Goal: Task Accomplishment & Management: Use online tool/utility

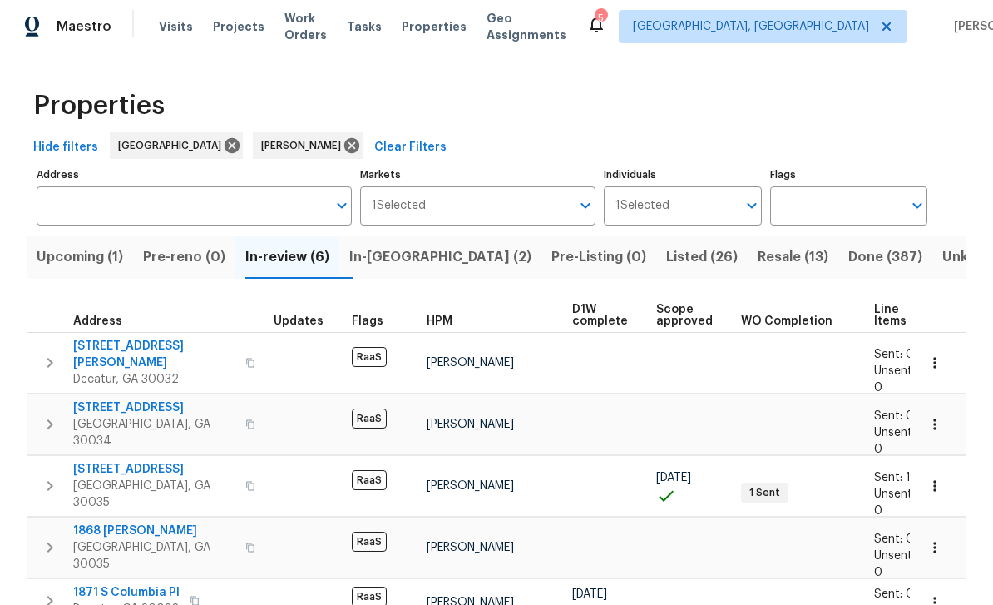
click at [173, 34] on span "Visits" at bounding box center [176, 26] width 34 height 17
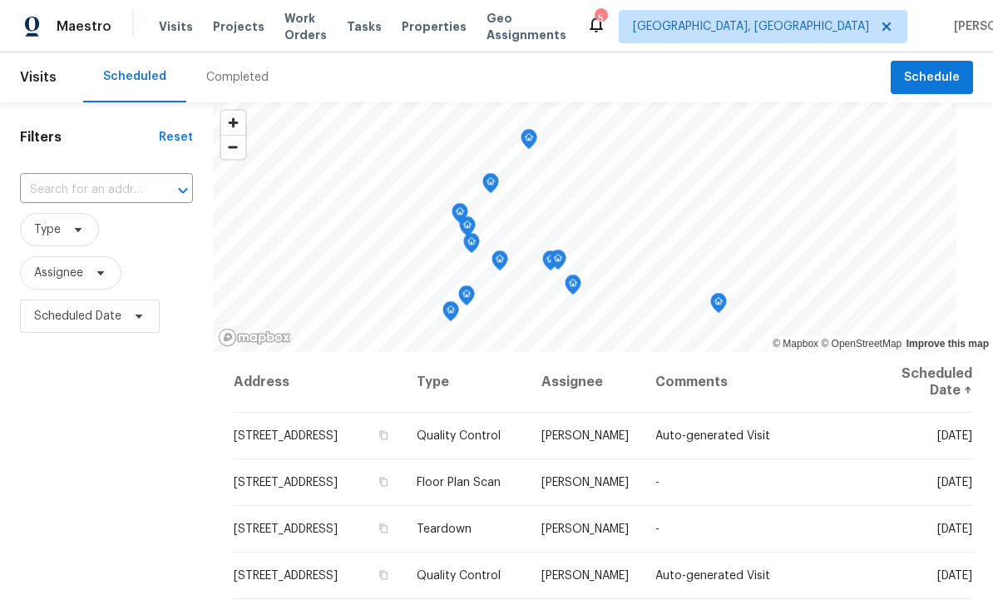
click at [75, 193] on input "text" at bounding box center [83, 190] width 126 height 26
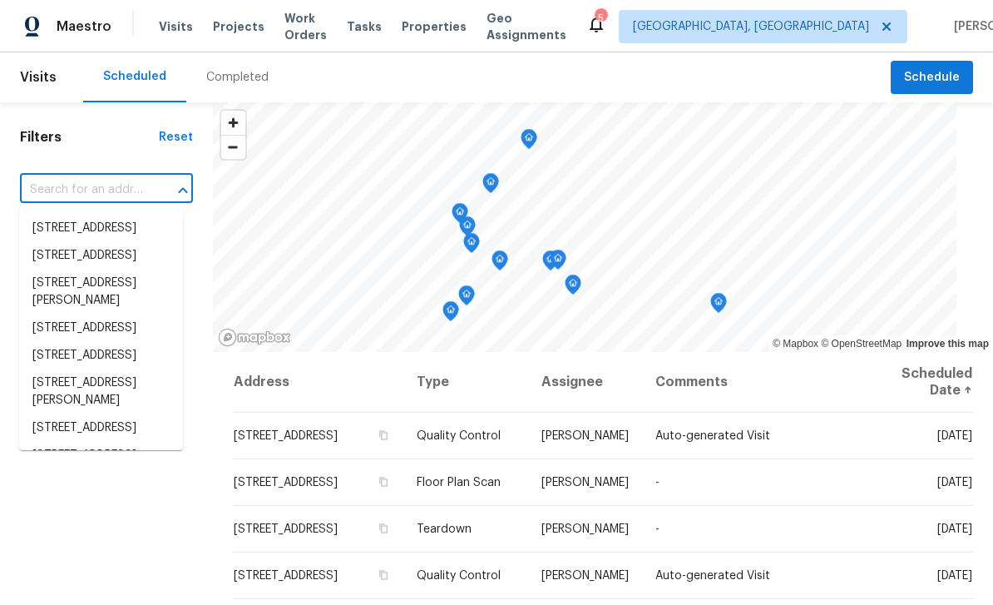
click at [56, 190] on input "text" at bounding box center [83, 190] width 126 height 26
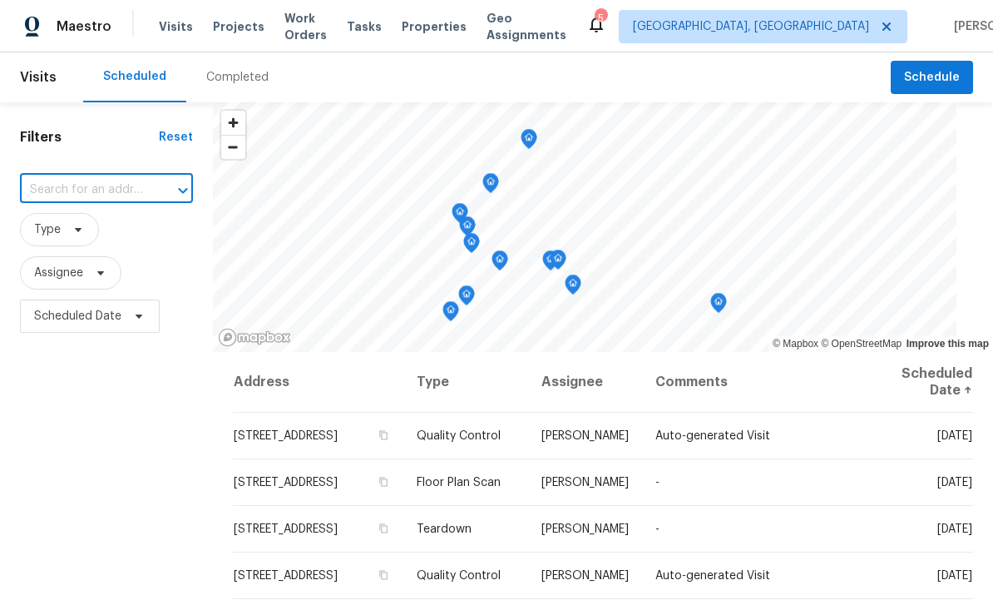
paste input "[STREET_ADDRESS]"
type input "[STREET_ADDRESS]"
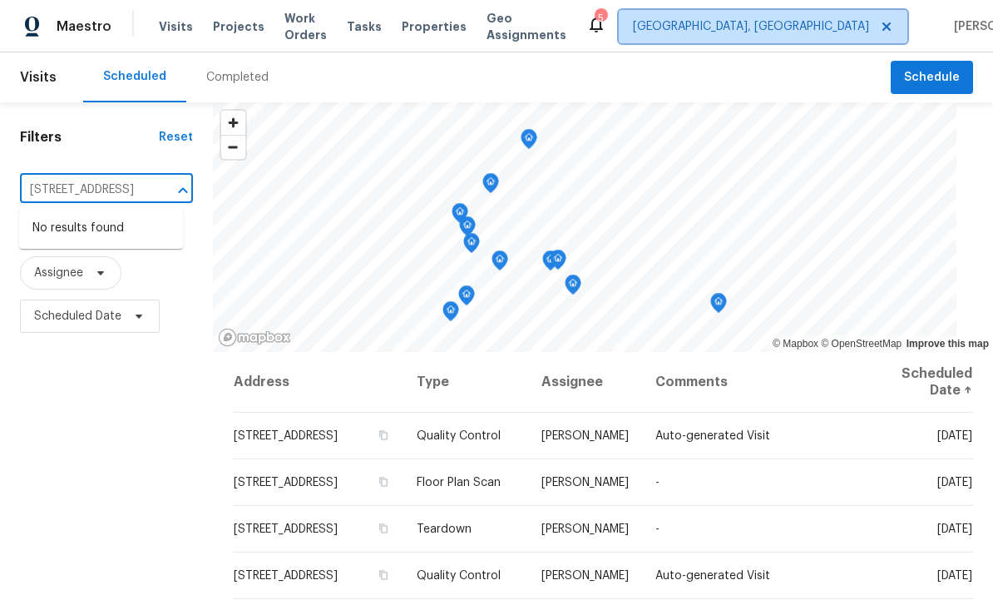
click at [789, 32] on span "[GEOGRAPHIC_DATA], [GEOGRAPHIC_DATA]" at bounding box center [751, 26] width 236 height 17
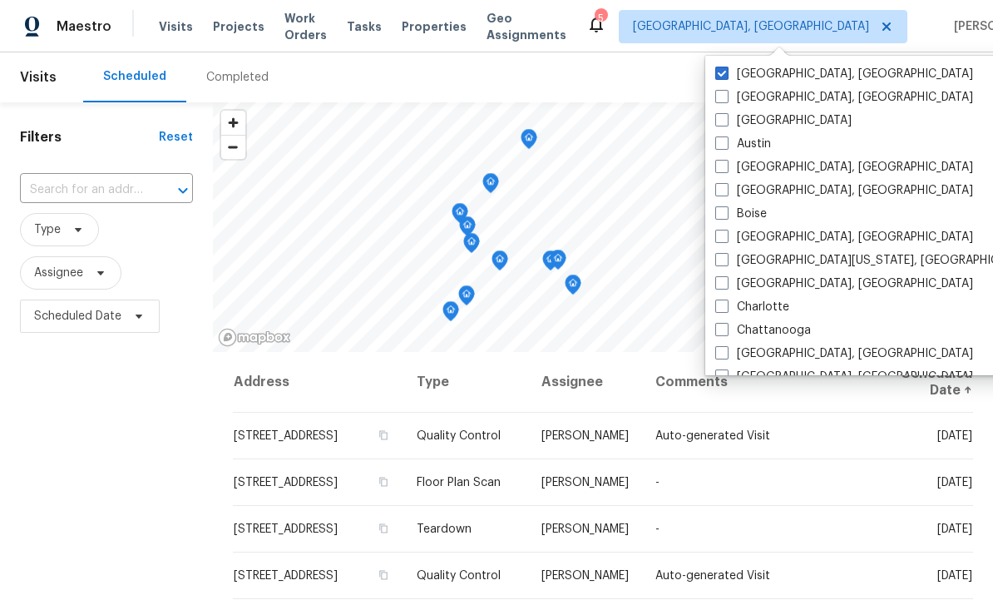
click at [741, 115] on label "[GEOGRAPHIC_DATA]" at bounding box center [784, 120] width 136 height 17
click at [726, 115] on input "[GEOGRAPHIC_DATA]" at bounding box center [721, 117] width 11 height 11
checkbox input "true"
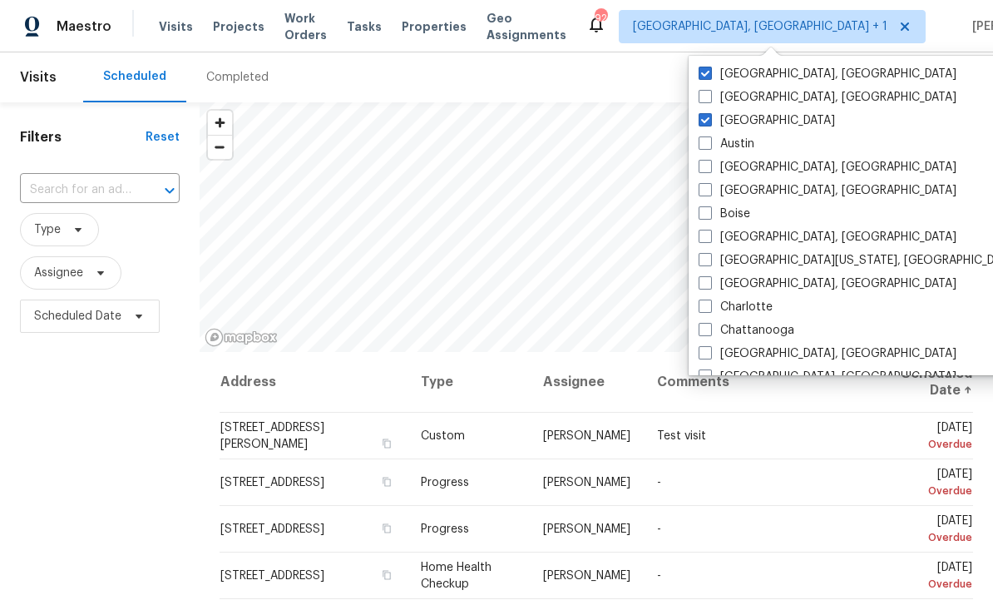
click at [779, 75] on label "[GEOGRAPHIC_DATA], [GEOGRAPHIC_DATA]" at bounding box center [828, 74] width 258 height 17
click at [710, 75] on input "[GEOGRAPHIC_DATA], [GEOGRAPHIC_DATA]" at bounding box center [704, 71] width 11 height 11
checkbox input "false"
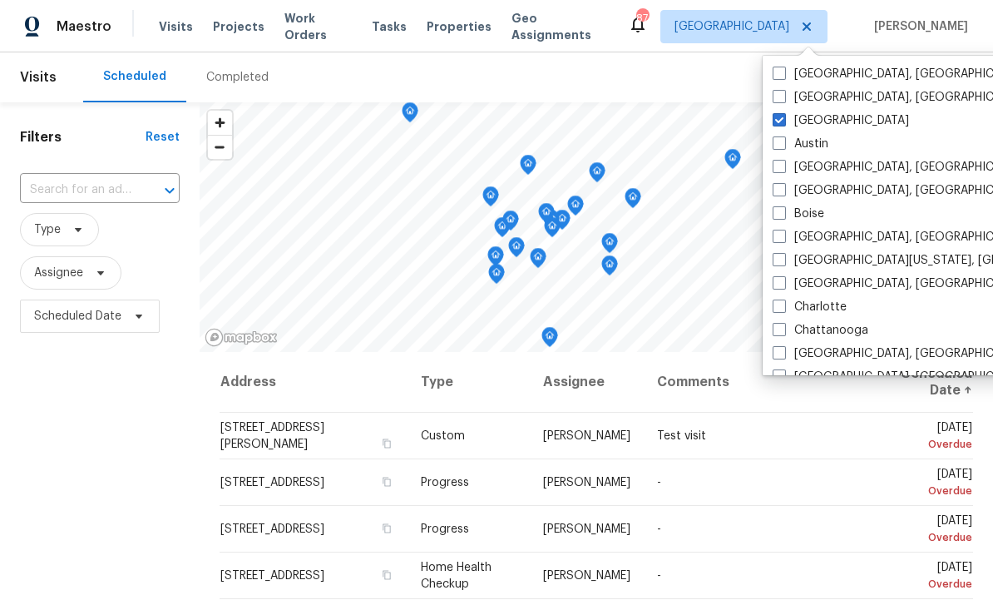
click at [53, 196] on input "text" at bounding box center [76, 190] width 113 height 26
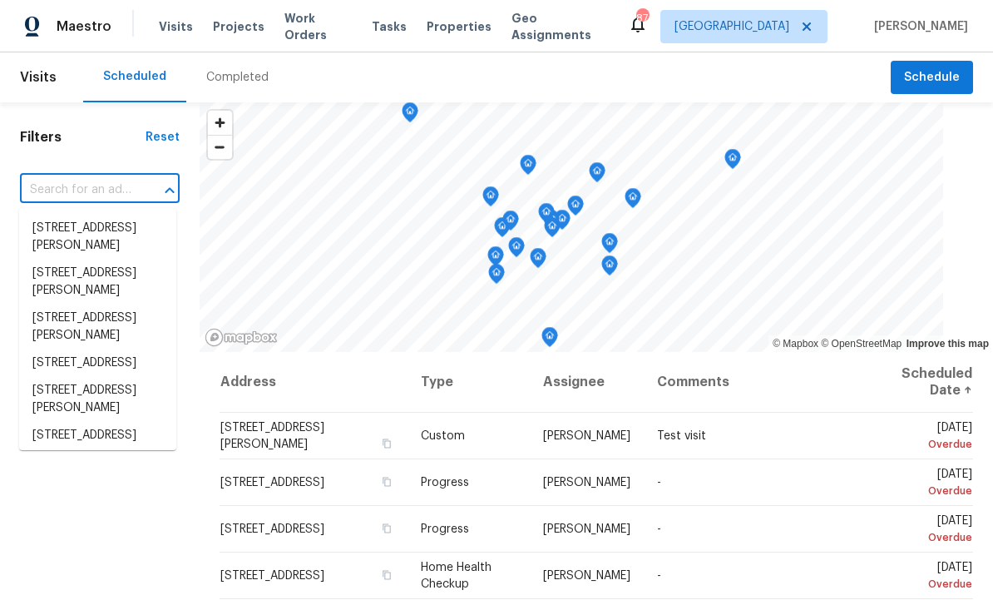
click at [60, 190] on input "text" at bounding box center [76, 190] width 113 height 26
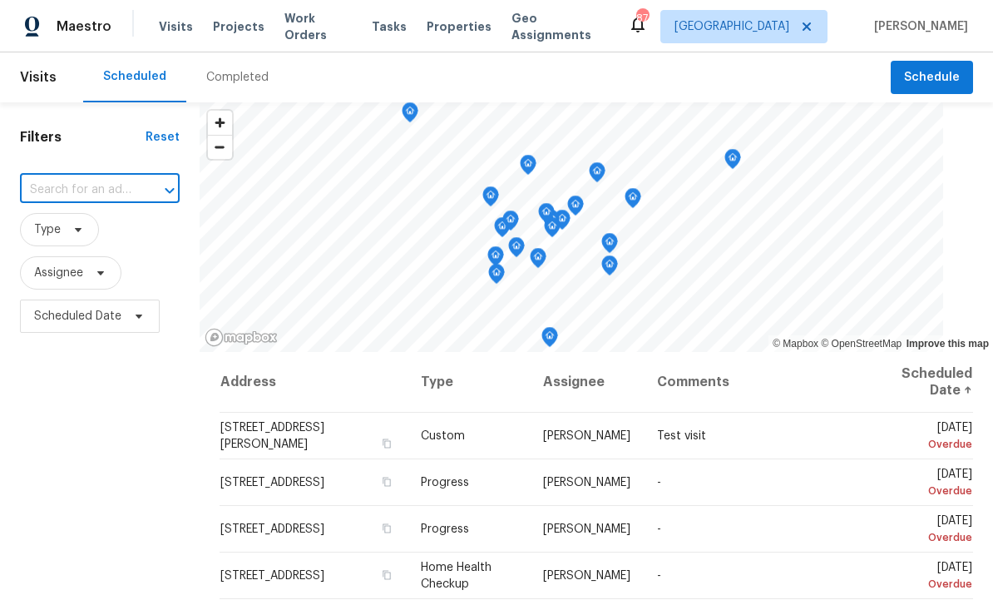
paste input "3211 Sandusky Dr, Decatur, GA 30032"
type input "3211 Sandusky Dr, Decatur, GA 30032"
click at [56, 232] on li "3211 Sandusky Dr, Decatur, GA 30032" at bounding box center [97, 228] width 157 height 27
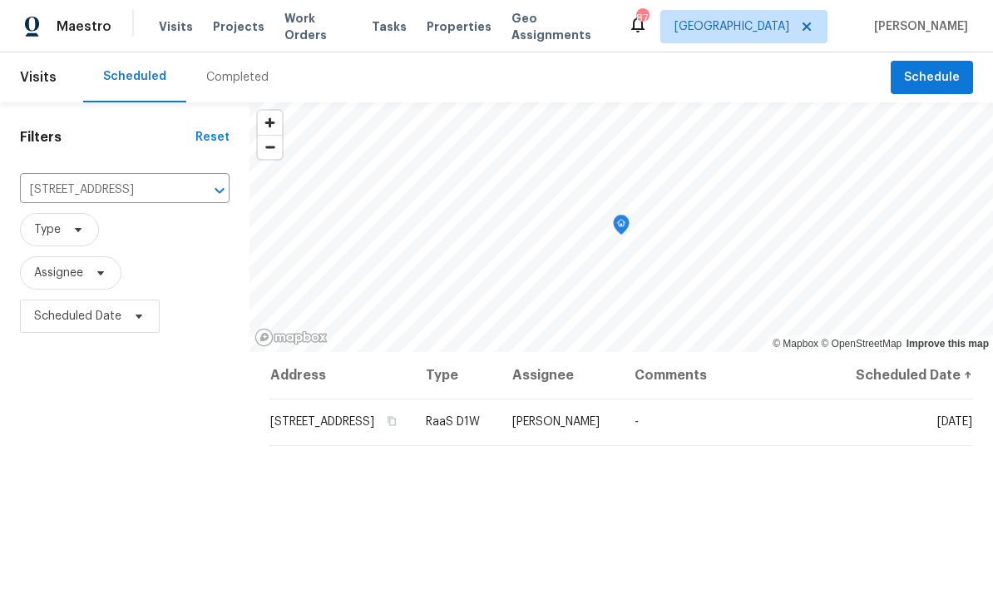
click at [0, 0] on icon at bounding box center [0, 0] width 0 height 0
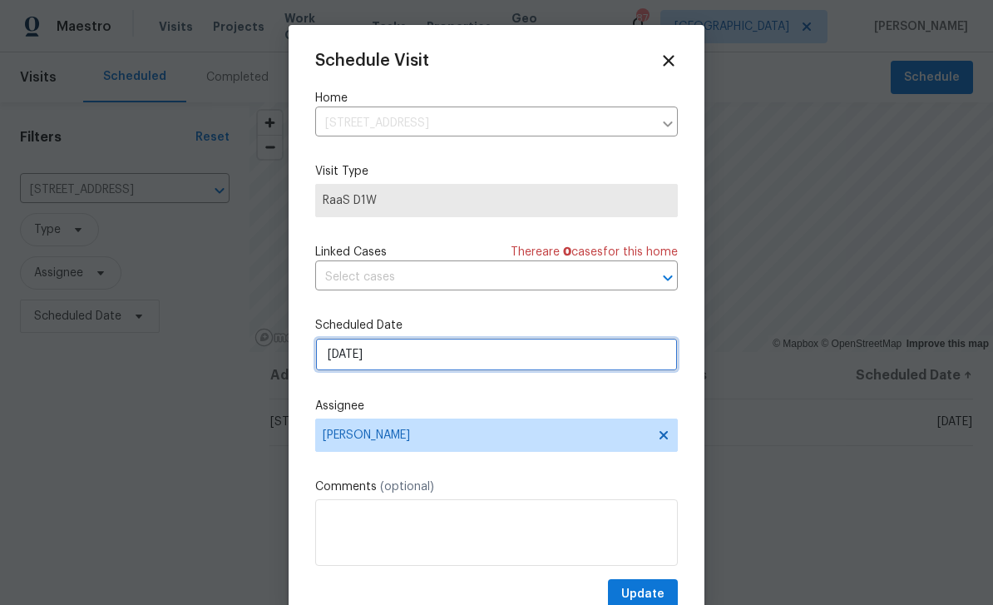
click at [628, 364] on input "[DATE]" at bounding box center [496, 354] width 363 height 33
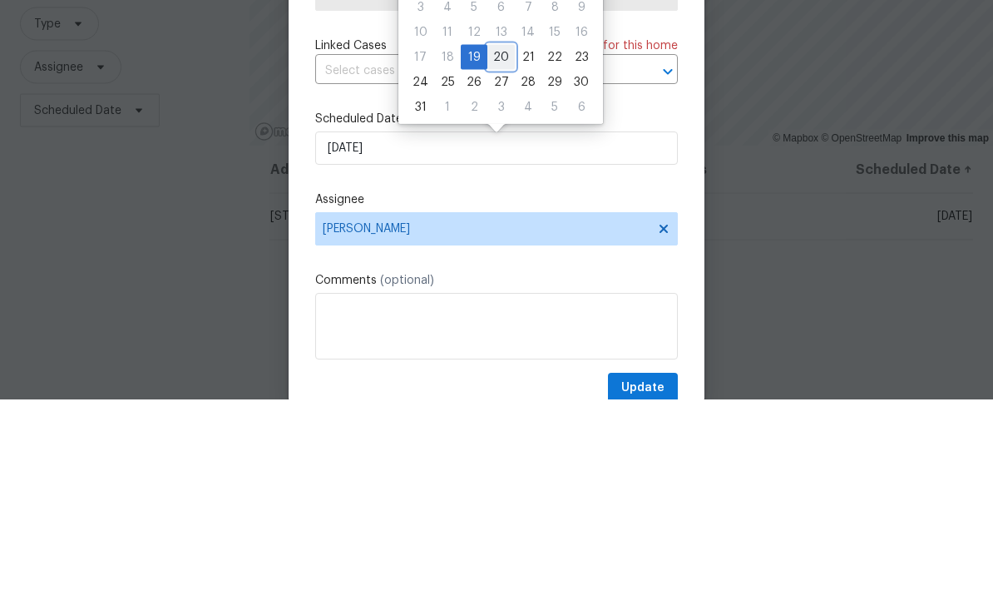
click at [501, 251] on div "20" at bounding box center [501, 262] width 27 height 23
type input "8/20/2025"
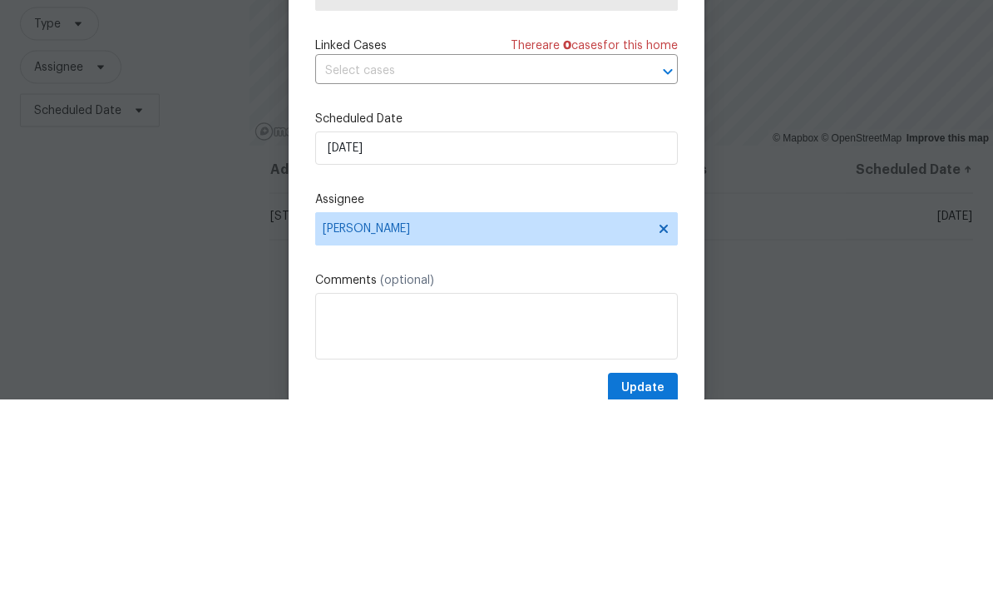
scroll to position [53, 0]
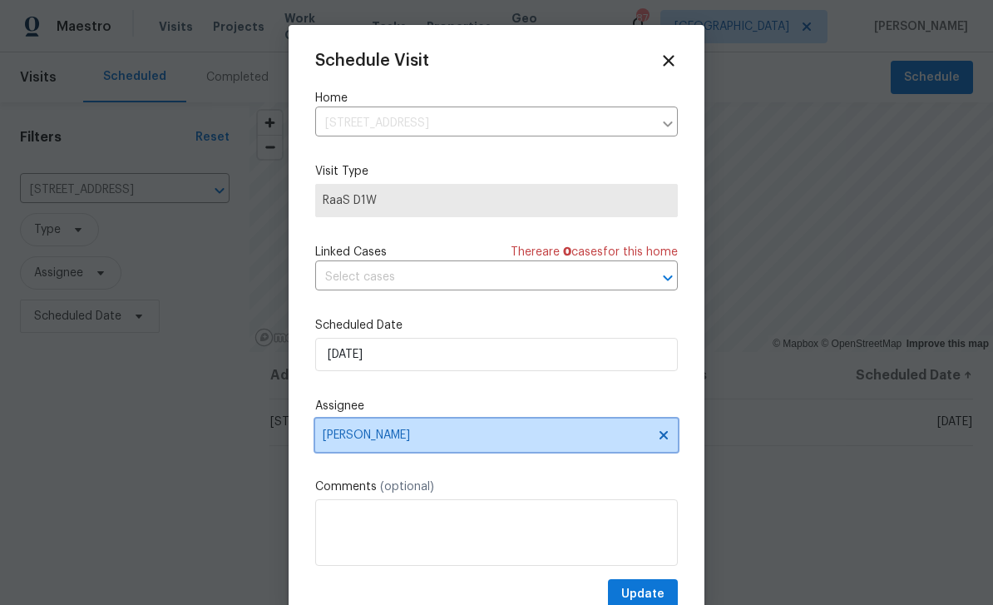
click at [572, 442] on span "[PERSON_NAME]" at bounding box center [486, 434] width 326 height 13
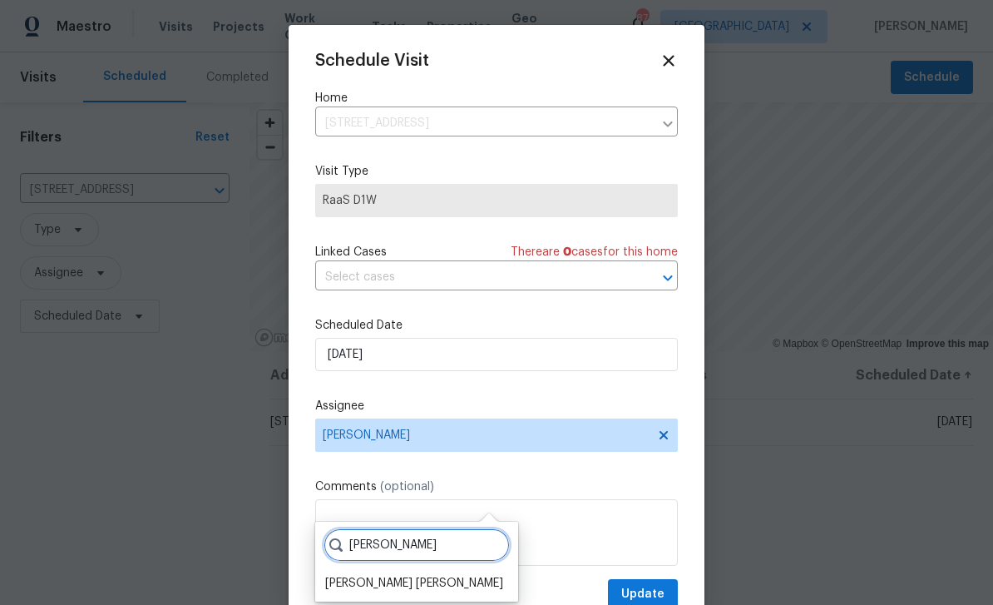
type input "Marc"
click at [455, 575] on div "Marcos Ricardo Resendiz" at bounding box center [414, 583] width 178 height 17
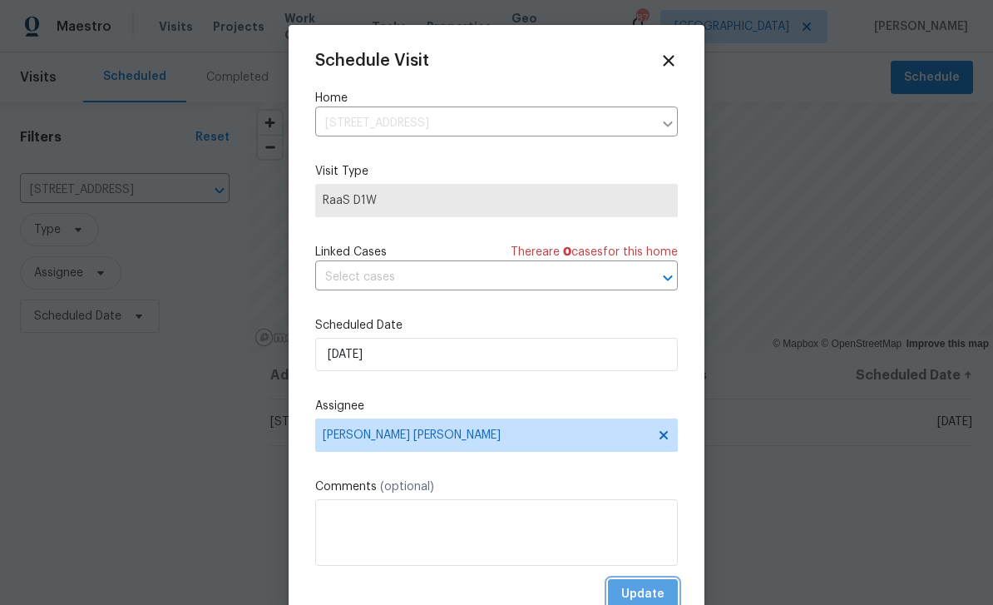
click at [656, 592] on span "Update" at bounding box center [643, 594] width 43 height 21
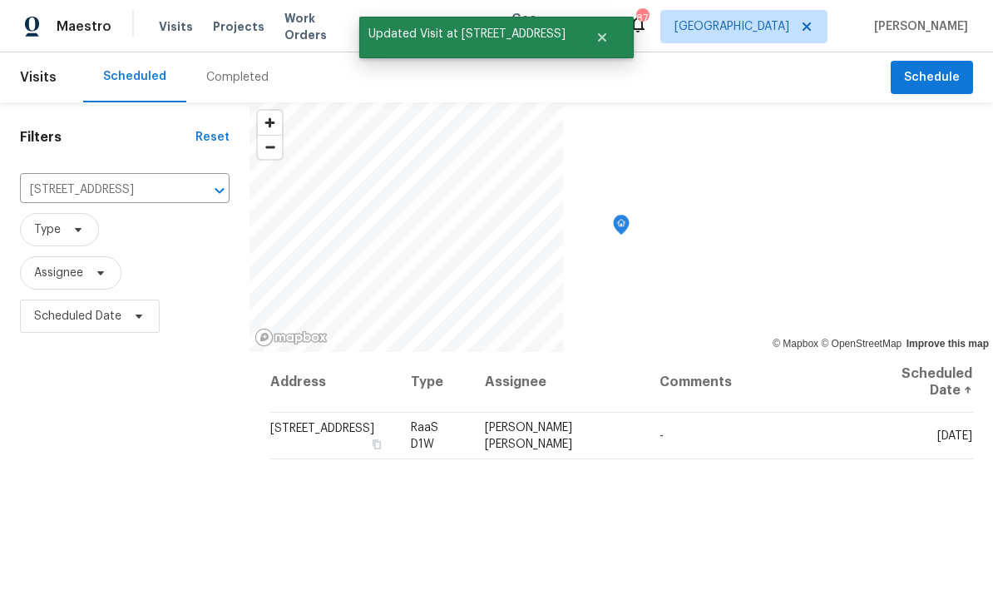
scroll to position [0, 0]
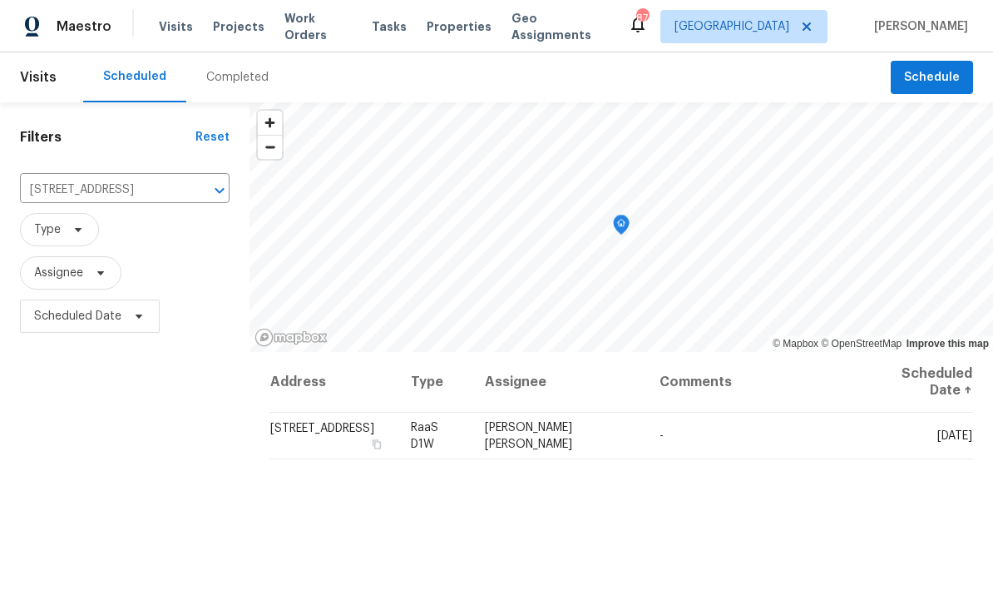
click at [188, 191] on button "Clear" at bounding box center [197, 190] width 23 height 23
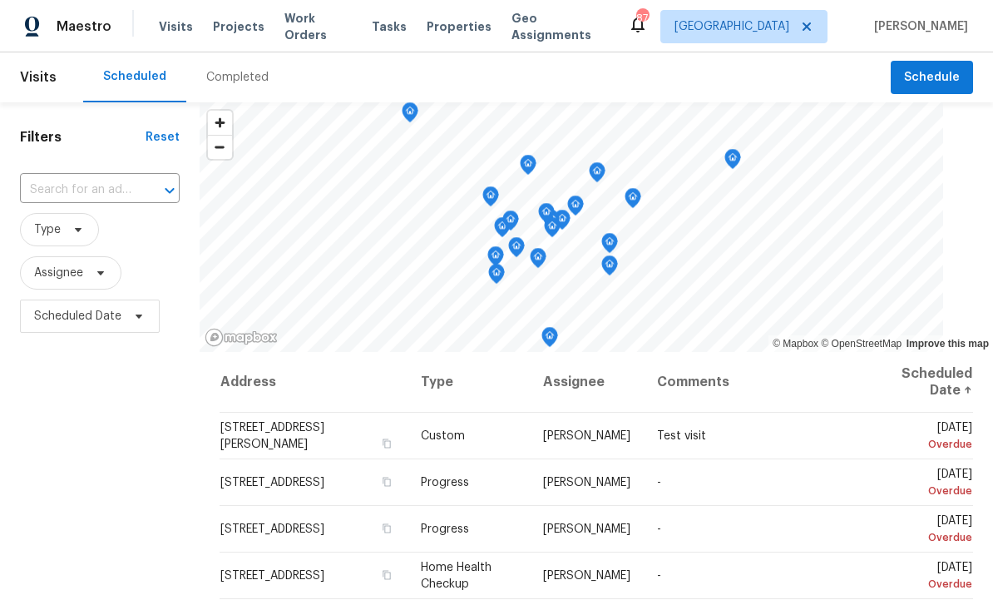
click at [69, 194] on input "text" at bounding box center [76, 190] width 113 height 26
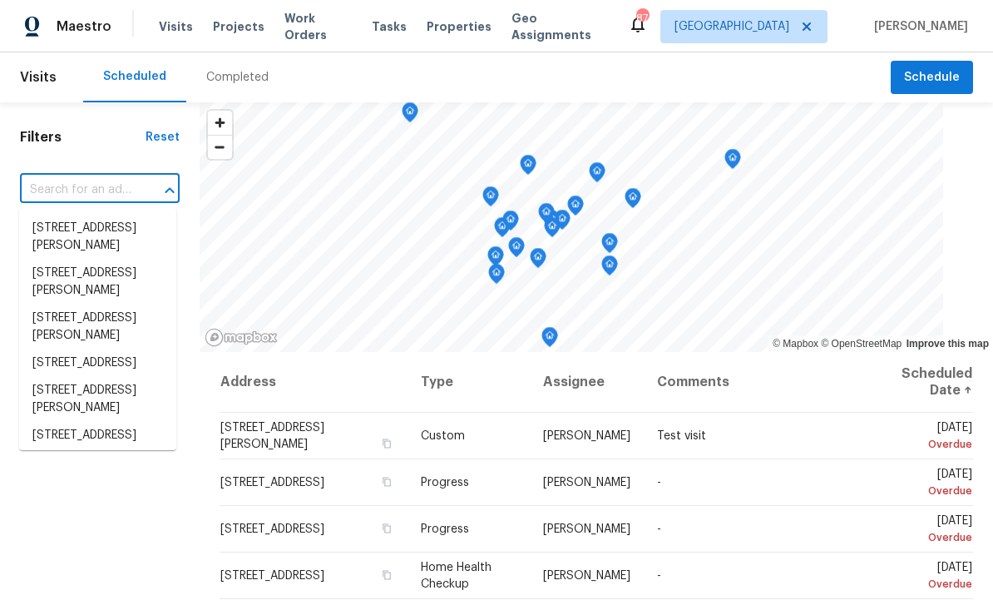
click at [69, 191] on input "text" at bounding box center [76, 190] width 113 height 26
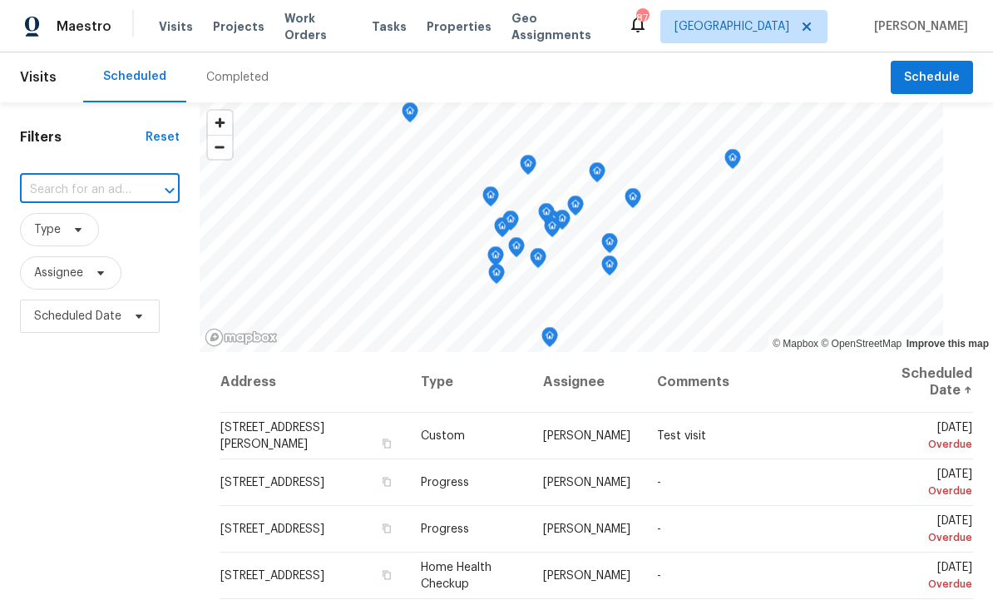
paste input "2007 Variations Dr NE, Atlanta, GA 30329"
type input "2007 Variations Dr NE, Atlanta, GA 30329"
click at [62, 230] on li "2007 Variations Dr NE, Atlanta, GA 30329" at bounding box center [97, 246] width 157 height 62
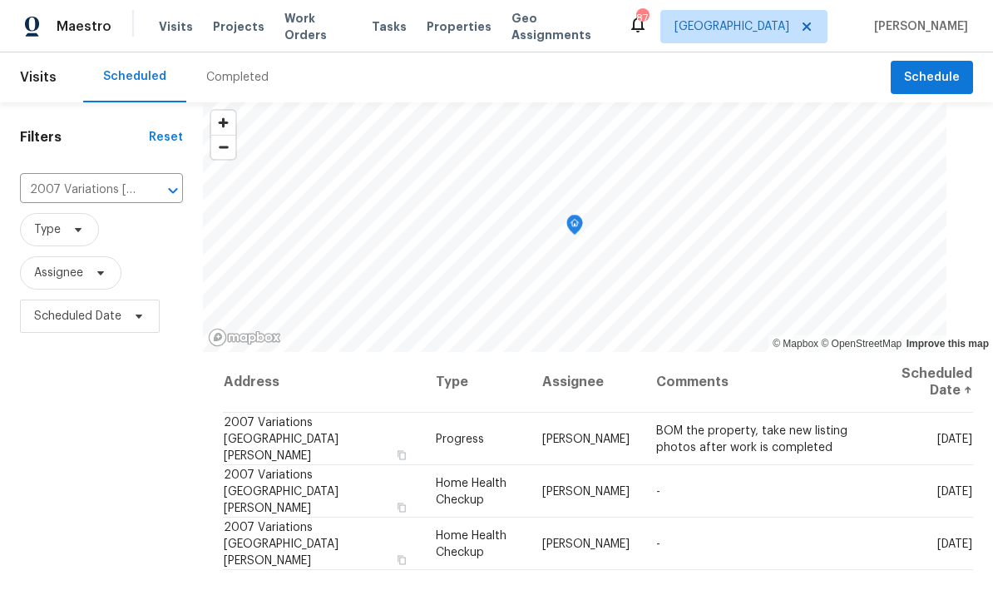
click at [0, 0] on icon at bounding box center [0, 0] width 0 height 0
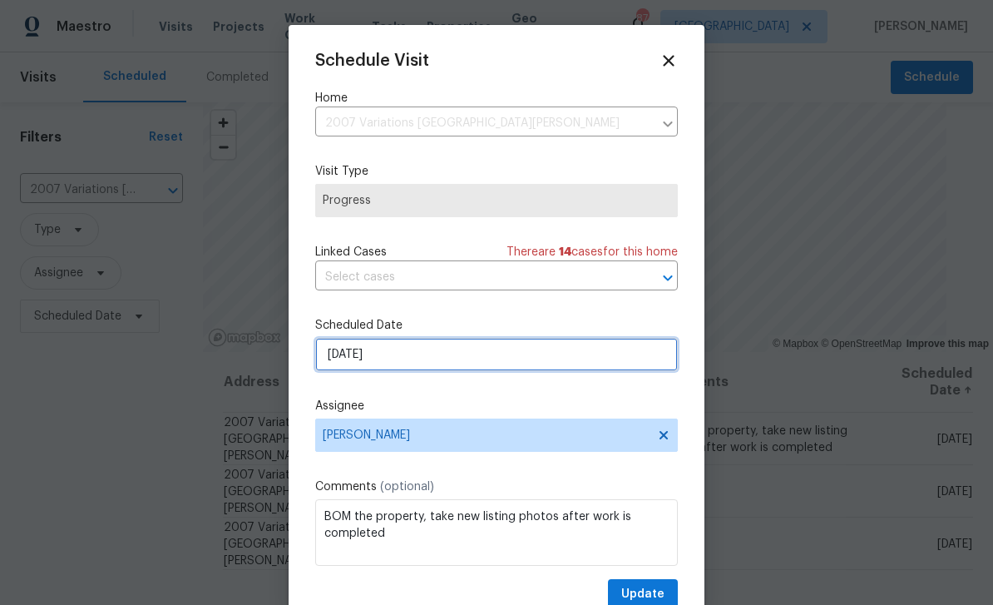
click at [572, 365] on input "[DATE]" at bounding box center [496, 354] width 363 height 33
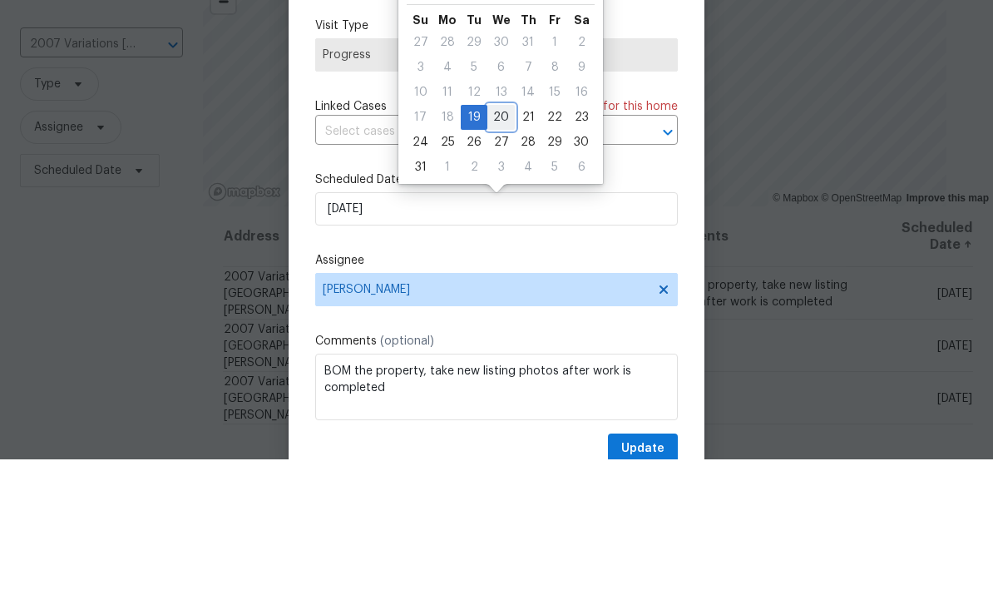
click at [494, 251] on div "20" at bounding box center [501, 262] width 27 height 23
type input "8/20/2025"
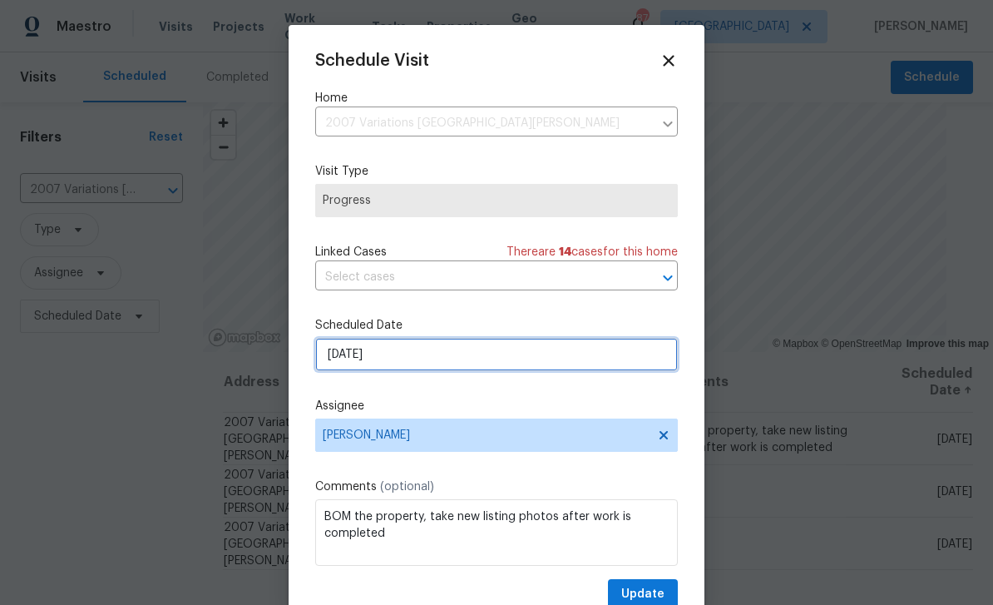
click at [481, 357] on input "8/20/2025" at bounding box center [496, 354] width 363 height 33
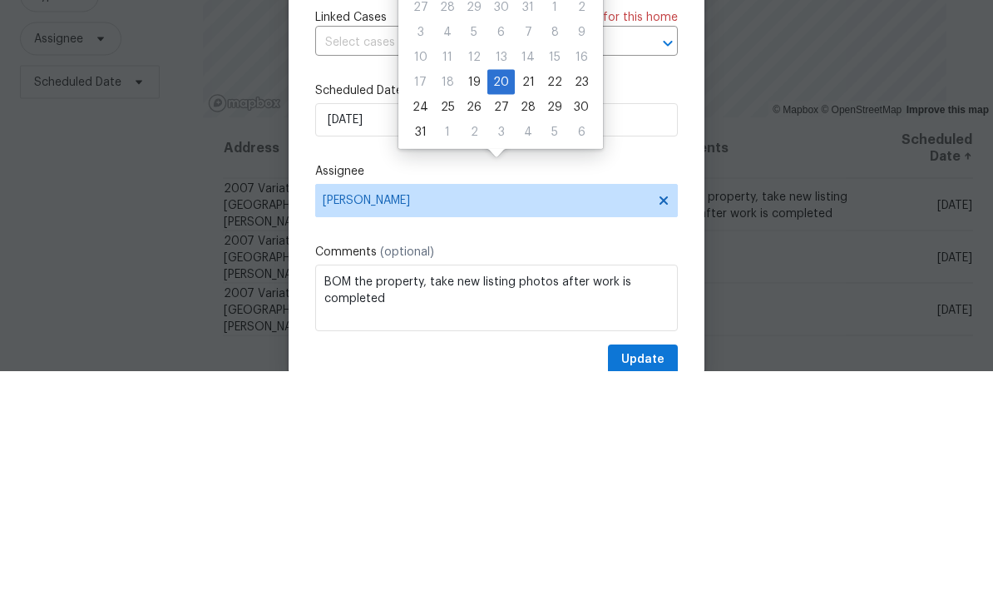
click at [670, 398] on label "Assignee" at bounding box center [496, 406] width 363 height 17
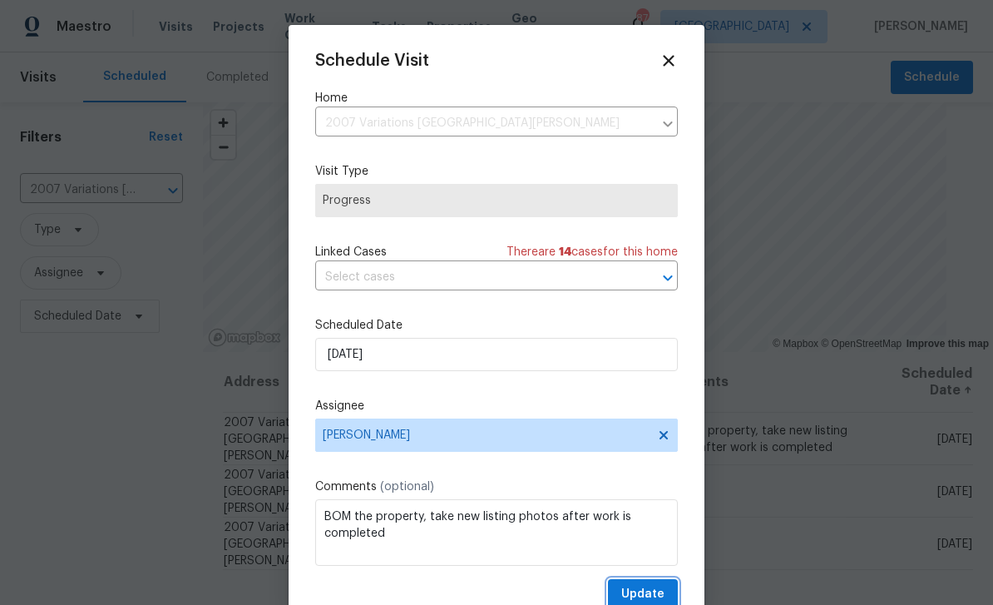
click at [652, 596] on span "Update" at bounding box center [643, 594] width 43 height 21
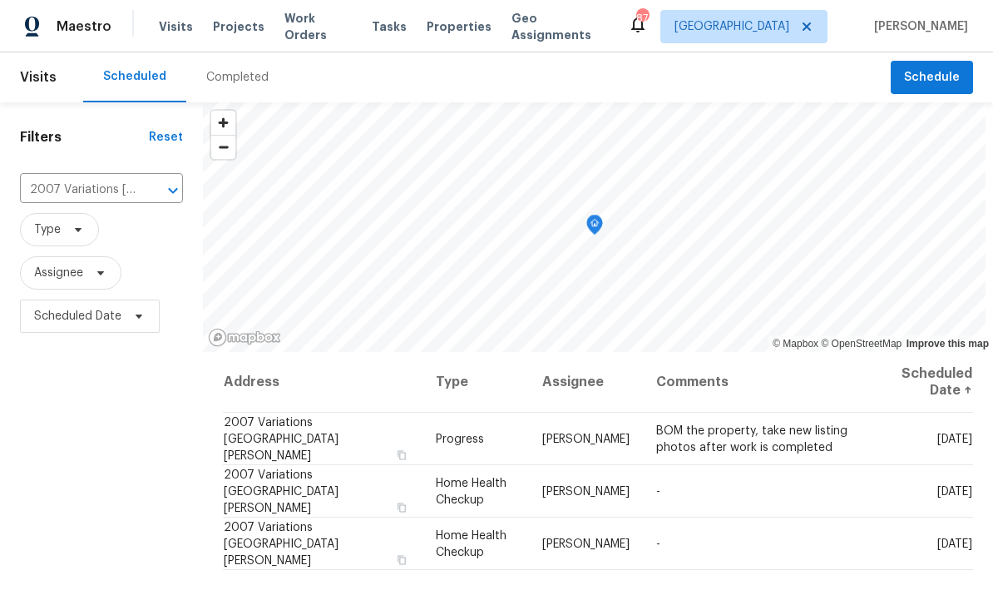
scroll to position [0, 0]
click at [109, 198] on input "2007 Variations Dr NE, Atlanta, GA 30329" at bounding box center [78, 190] width 116 height 26
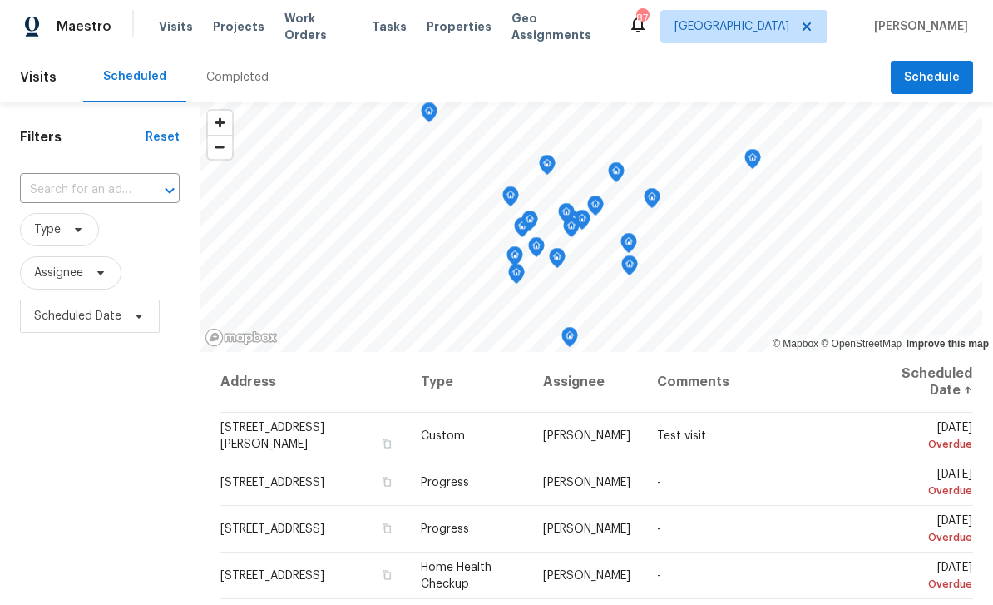
click at [76, 192] on input "text" at bounding box center [76, 190] width 113 height 26
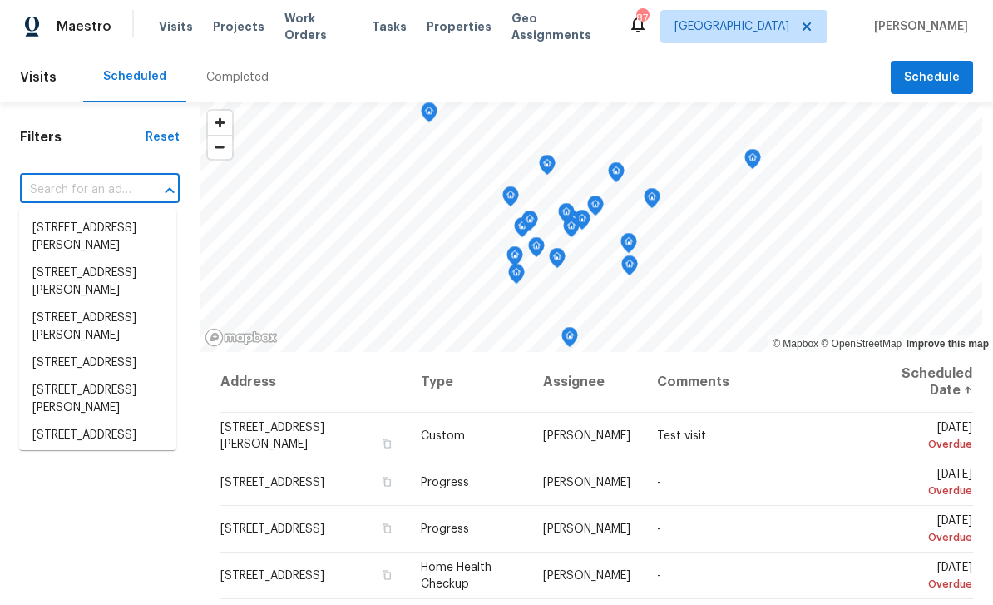
click at [62, 193] on input "text" at bounding box center [76, 190] width 113 height 26
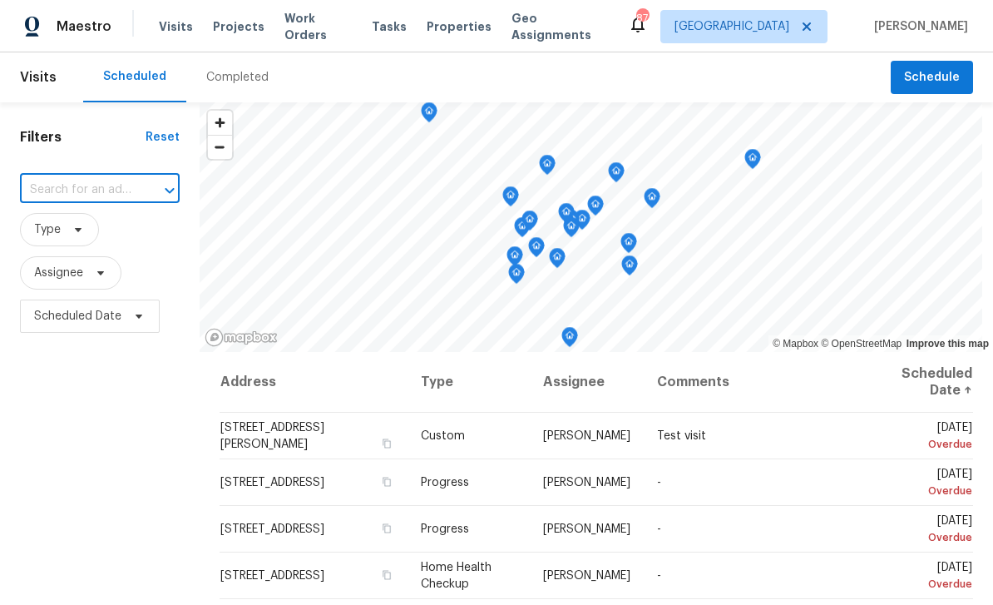
paste input "4024 Waldrop Hills Dr, Decatur, GA 30034"
type input "4024 Waldrop Hills Dr, Decatur, GA 30034"
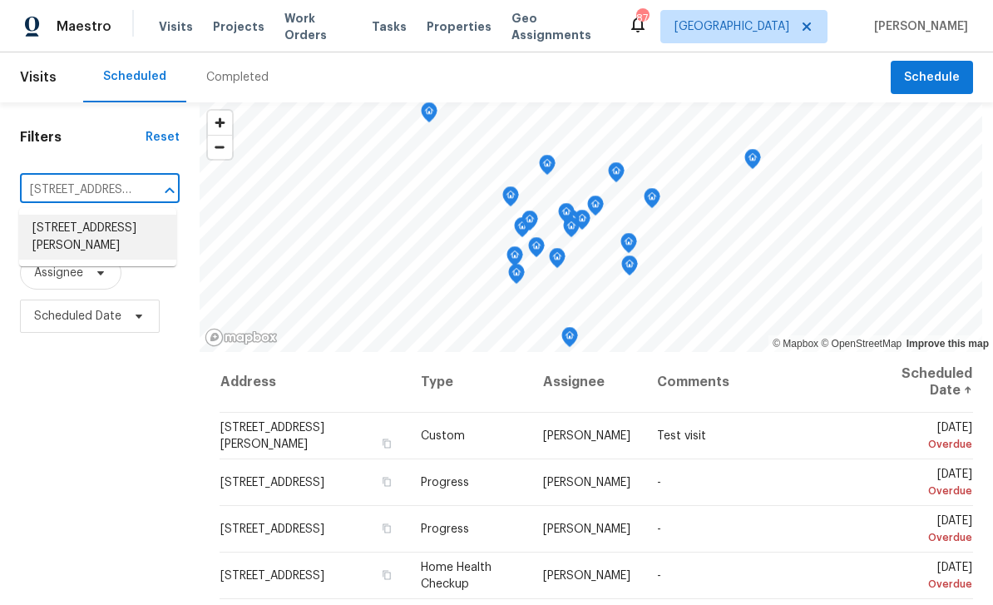
click at [60, 235] on li "4024 Waldrop Hills Dr, Decatur, GA 30034" at bounding box center [97, 237] width 157 height 45
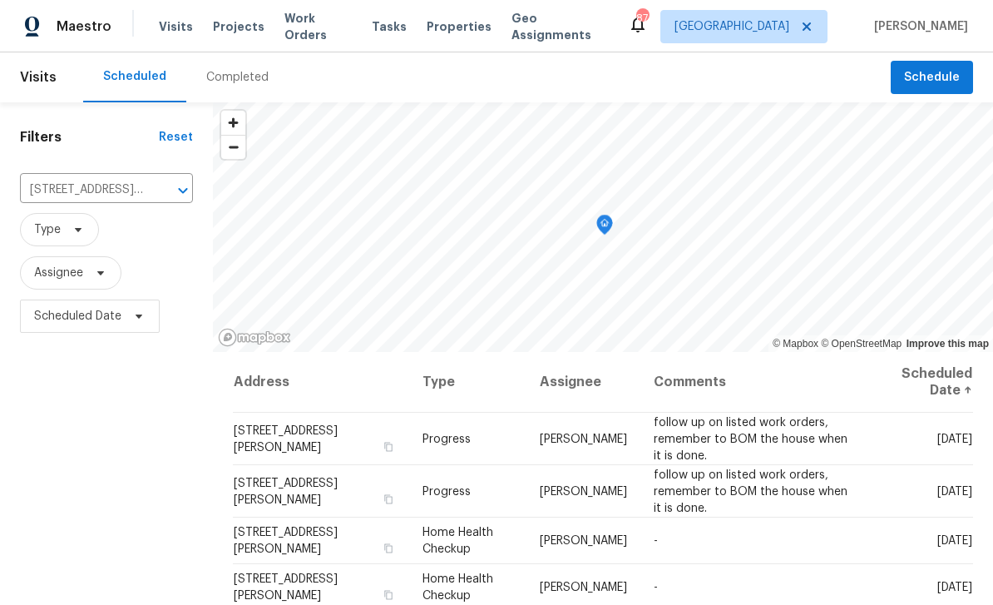
scroll to position [5, 0]
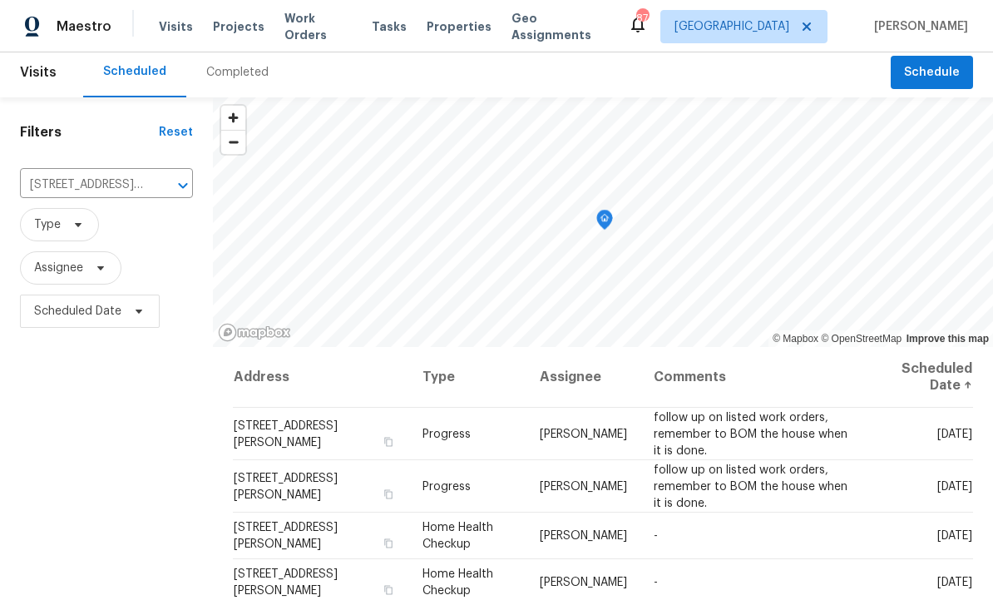
click at [0, 0] on icon at bounding box center [0, 0] width 0 height 0
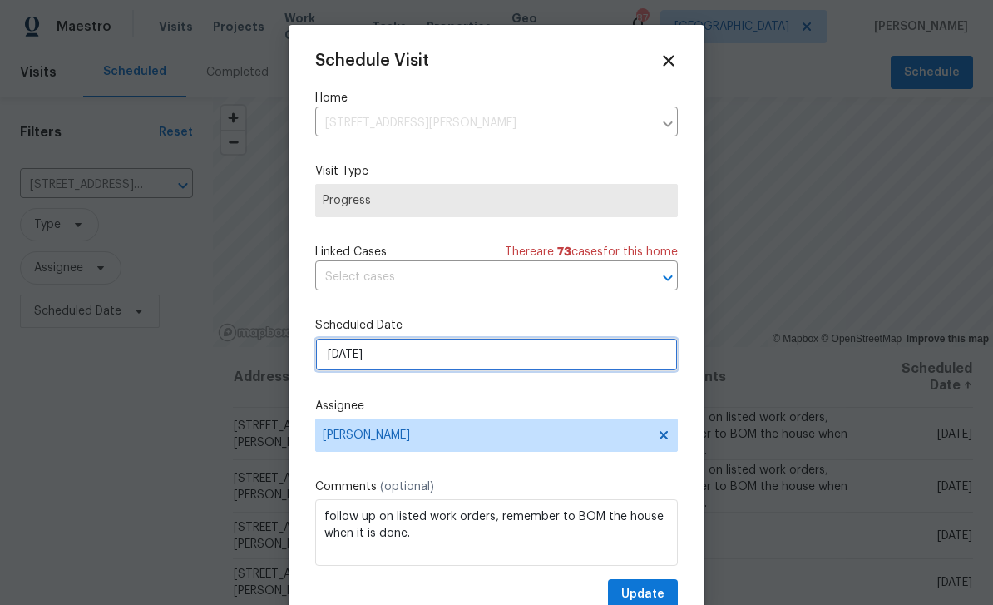
click at [624, 364] on input "[DATE]" at bounding box center [496, 354] width 363 height 33
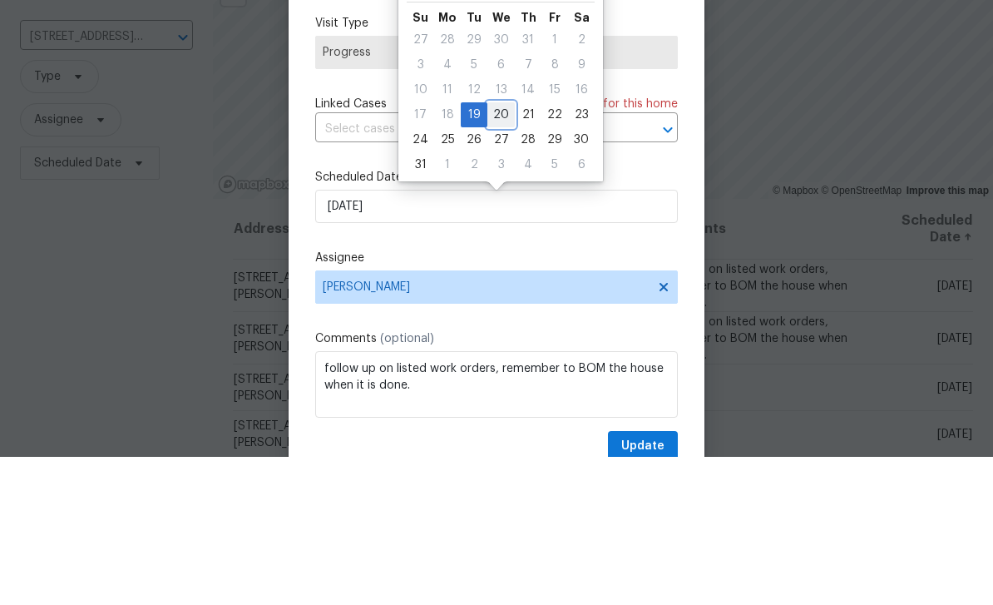
click at [497, 251] on div "20" at bounding box center [501, 262] width 27 height 23
type input "8/20/2025"
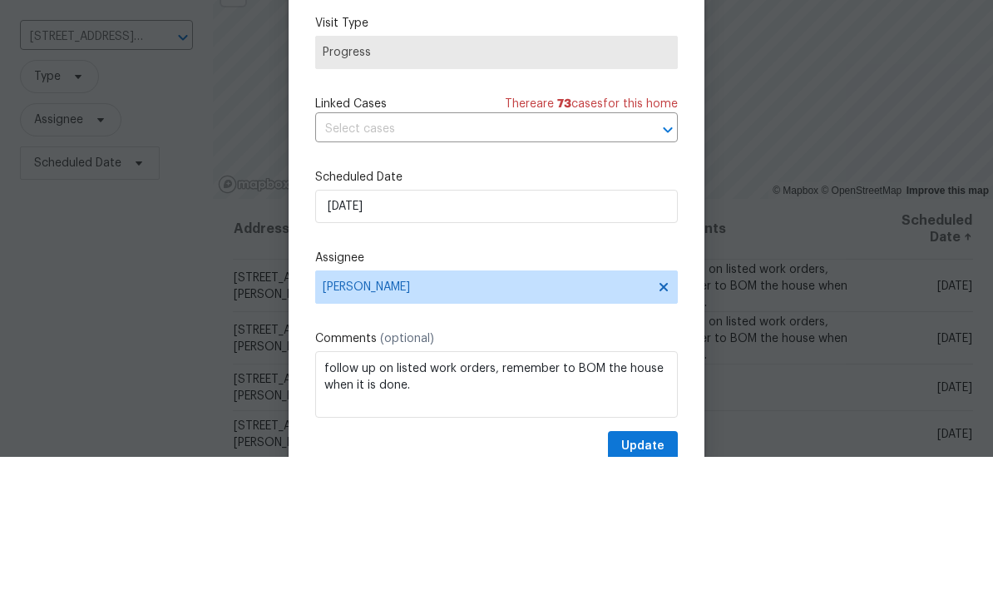
scroll to position [53, 0]
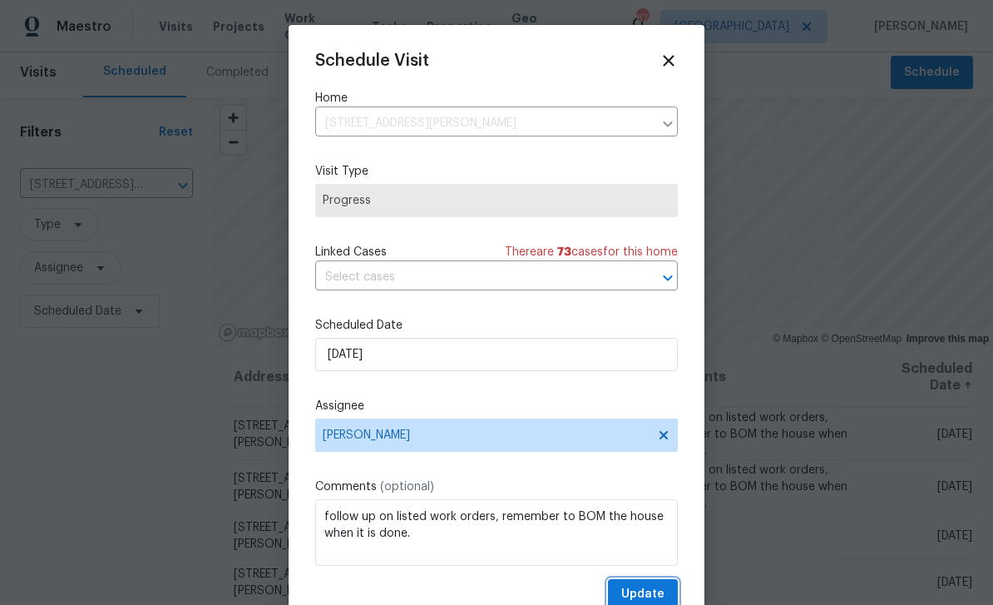
click at [662, 592] on span "Update" at bounding box center [643, 594] width 43 height 21
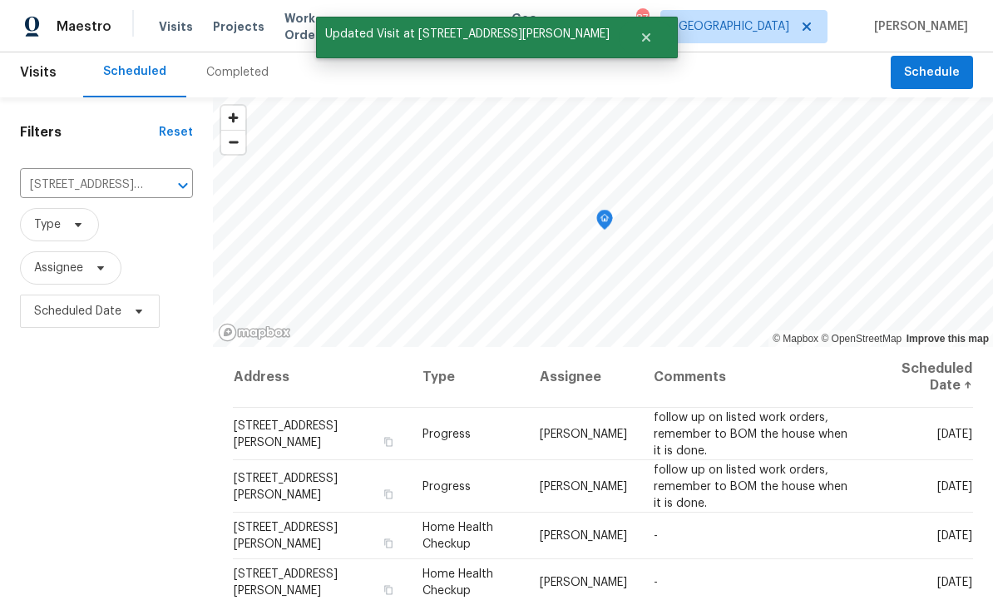
click at [153, 177] on icon "Clear" at bounding box center [161, 185] width 17 height 17
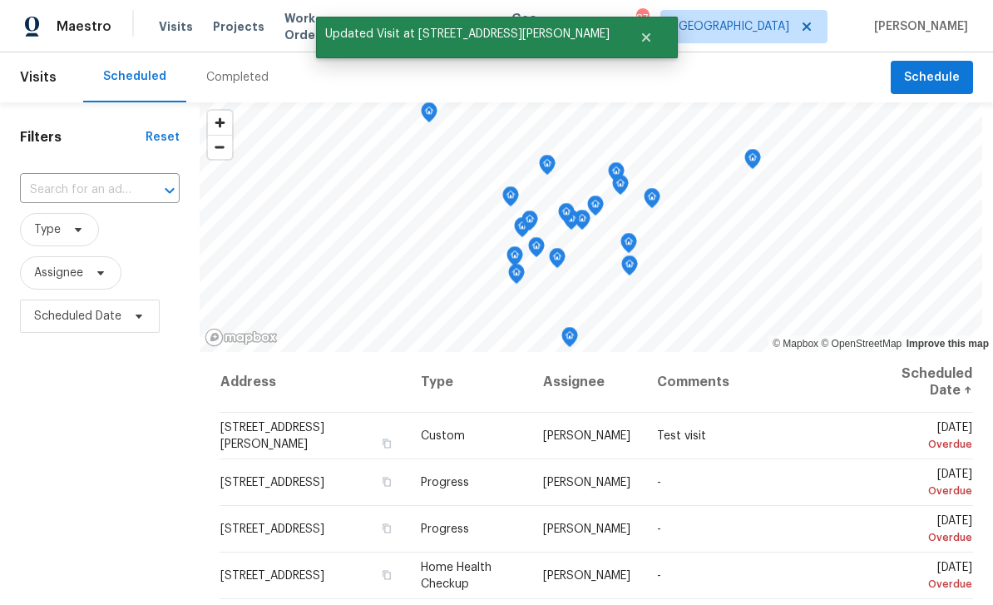
click at [85, 200] on input "text" at bounding box center [76, 190] width 113 height 26
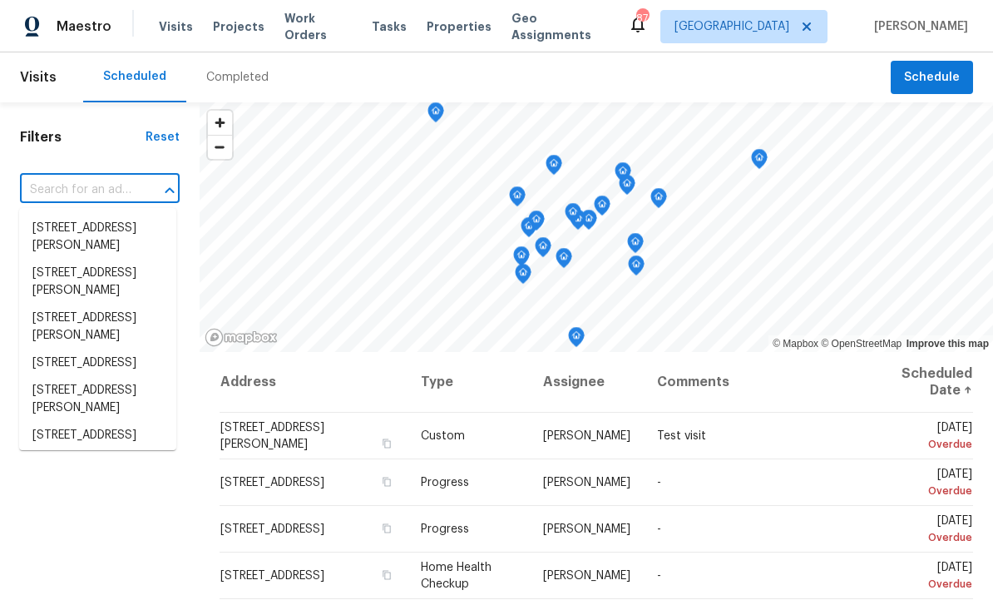
click at [79, 191] on input "text" at bounding box center [76, 190] width 113 height 26
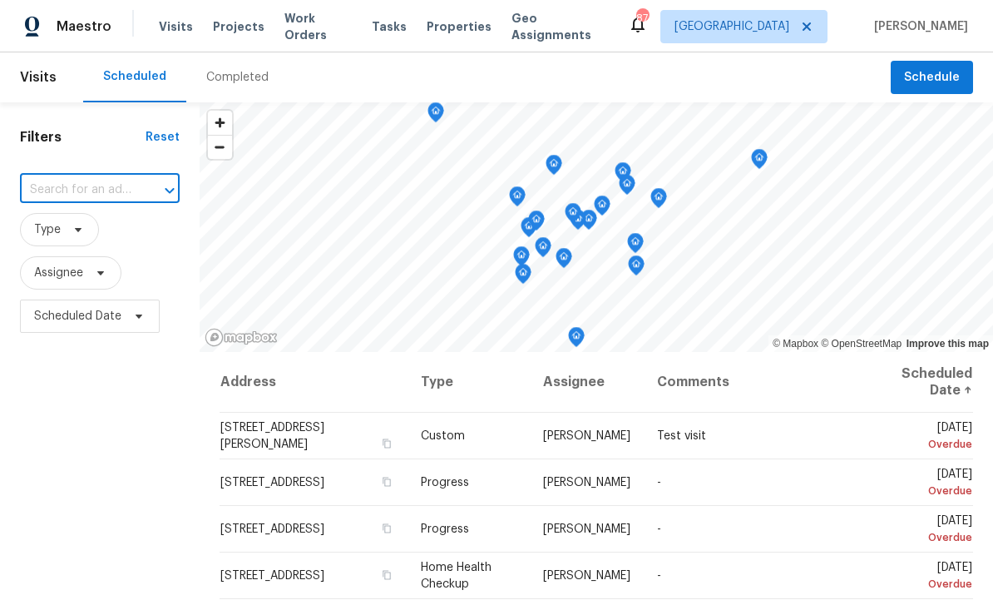
paste input "1909 Meadow Ln, Decatur, GA 30032"
type input "1909 Meadow Ln, Decatur, GA 30032"
click at [64, 231] on li "1909 Meadow Ln, Decatur, GA 30032" at bounding box center [97, 228] width 157 height 27
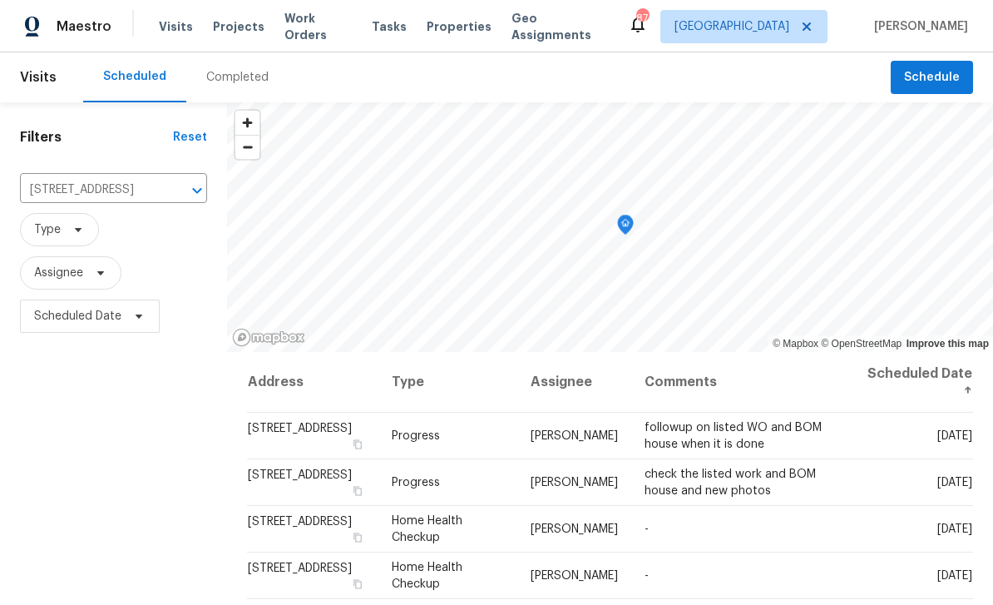
click at [0, 0] on icon at bounding box center [0, 0] width 0 height 0
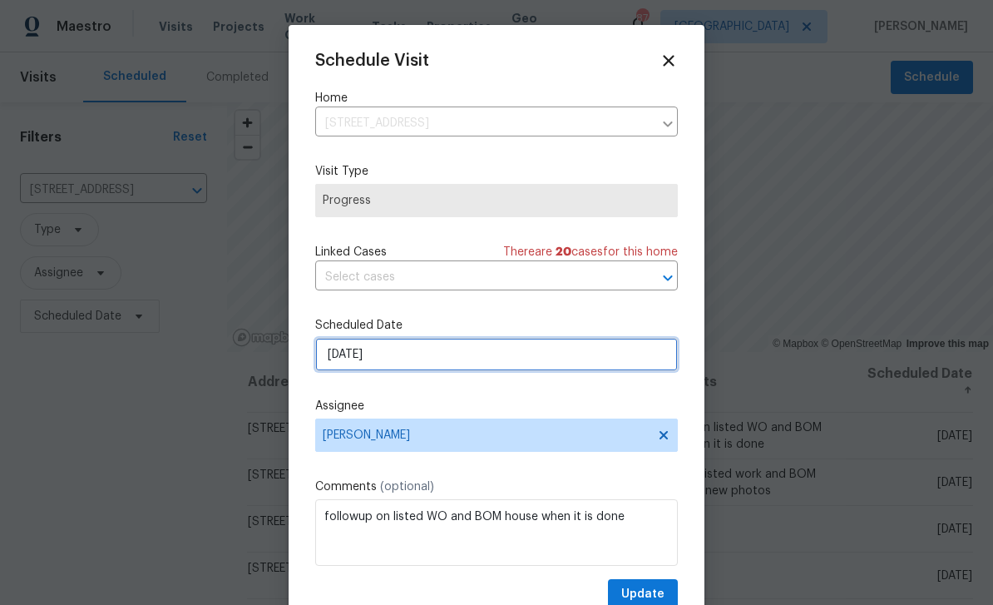
click at [545, 359] on input "[DATE]" at bounding box center [496, 354] width 363 height 33
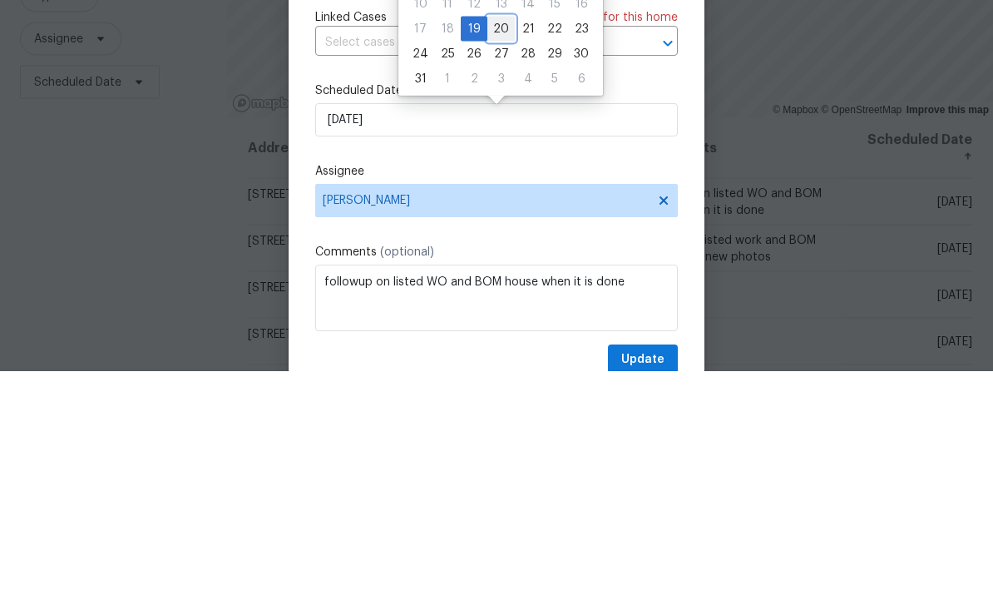
click at [497, 251] on div "20" at bounding box center [501, 262] width 27 height 23
type input "8/20/2025"
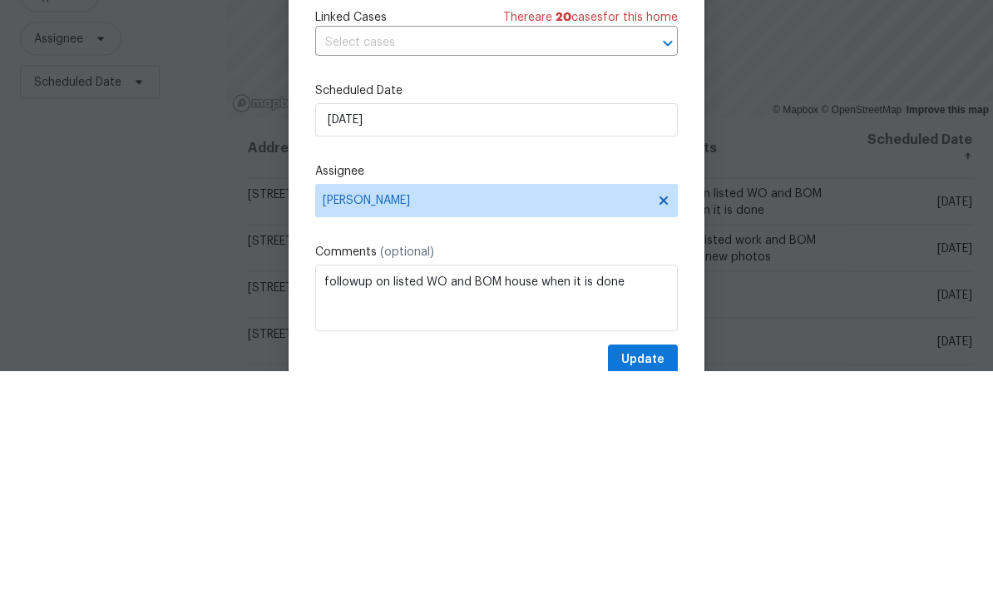
scroll to position [53, 0]
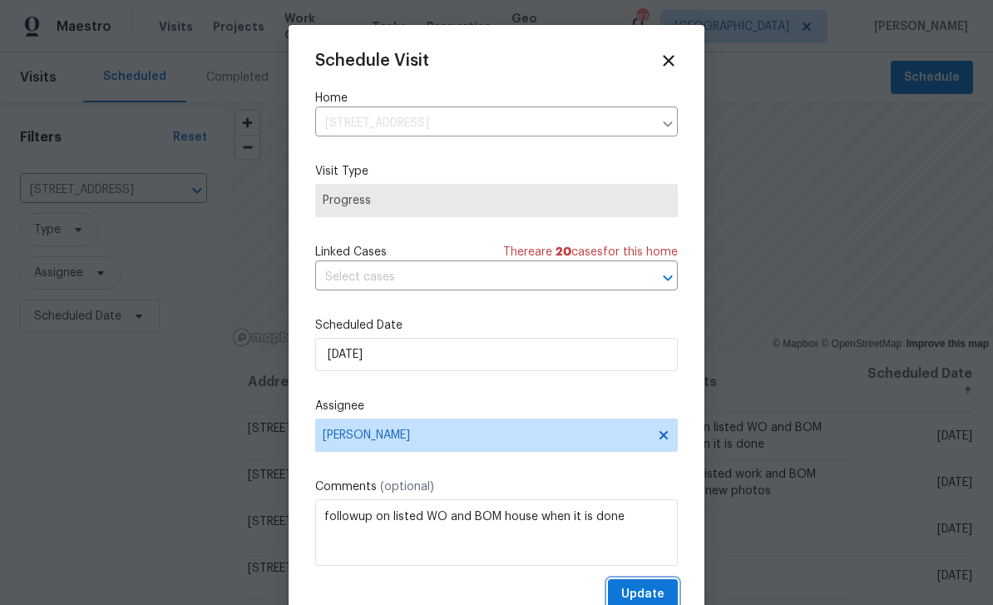
click at [660, 593] on span "Update" at bounding box center [643, 594] width 43 height 21
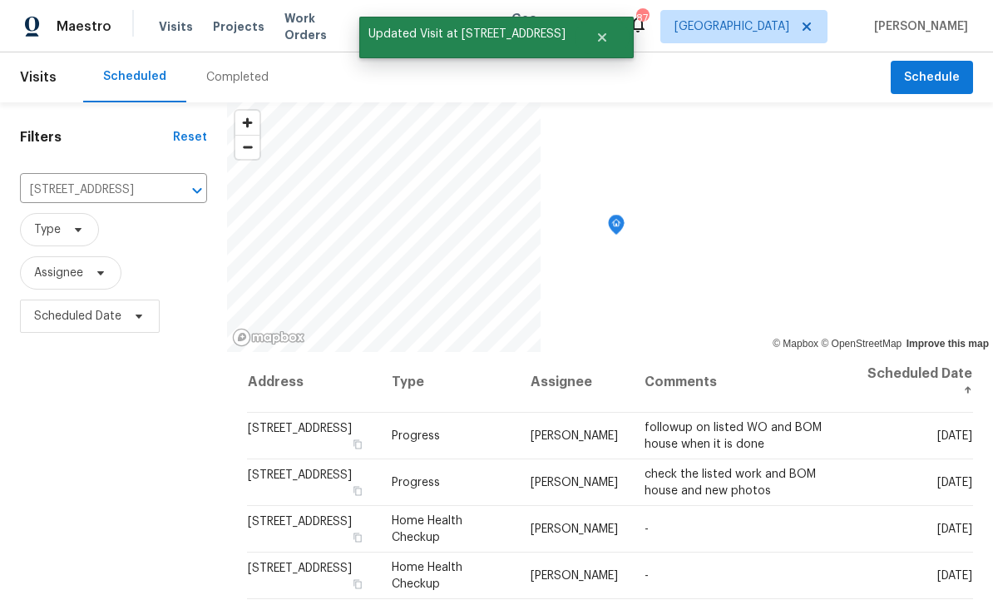
scroll to position [0, 0]
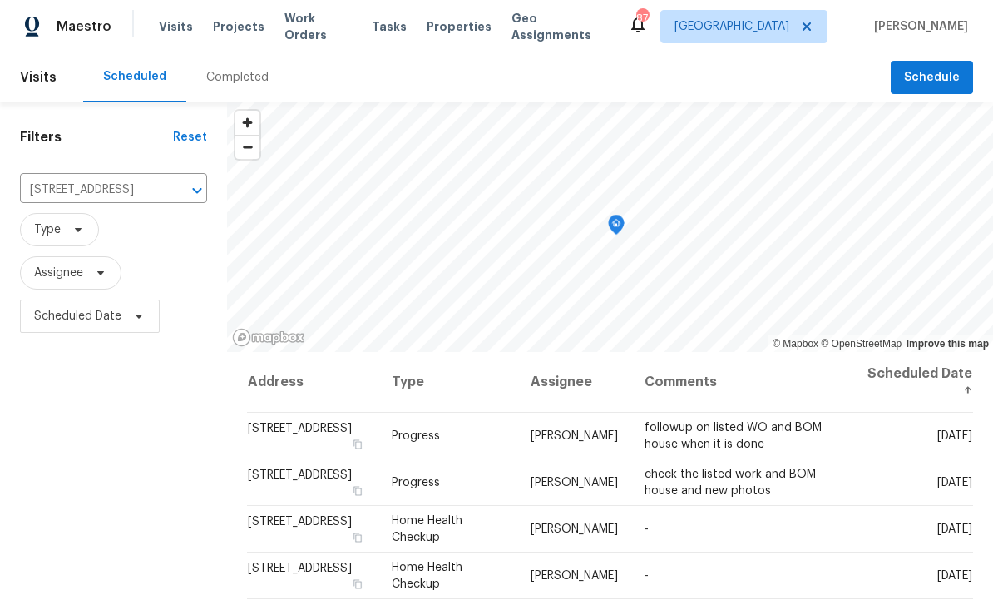
click at [164, 186] on button "Clear" at bounding box center [175, 190] width 23 height 23
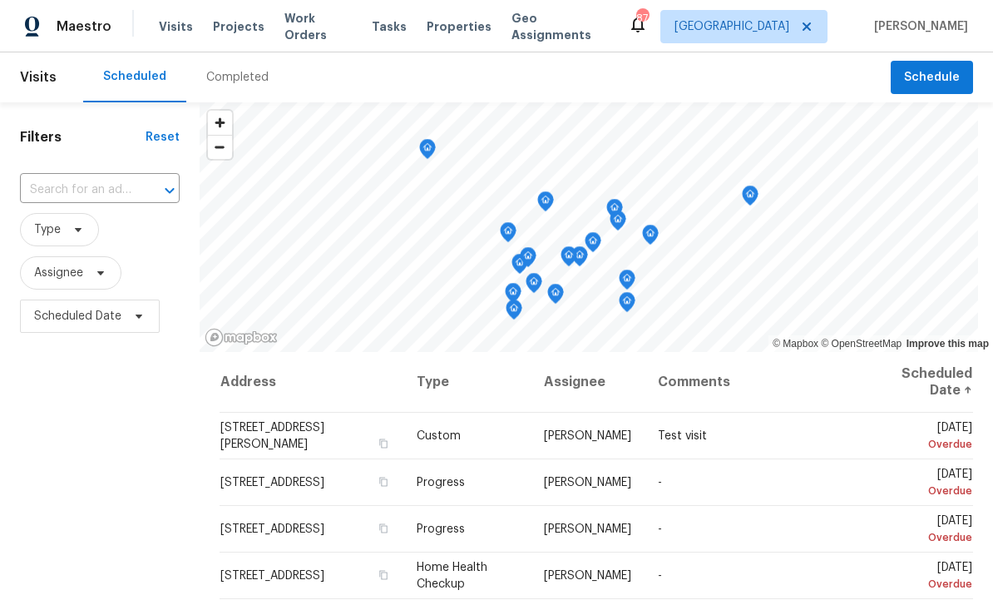
click at [70, 195] on input "text" at bounding box center [76, 190] width 113 height 26
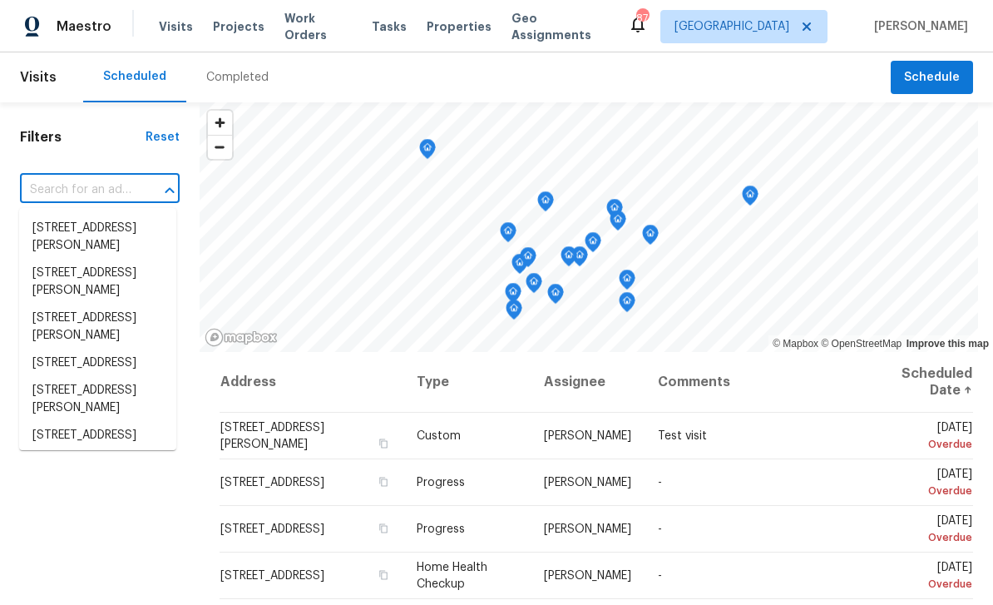
click at [65, 196] on input "text" at bounding box center [76, 190] width 113 height 26
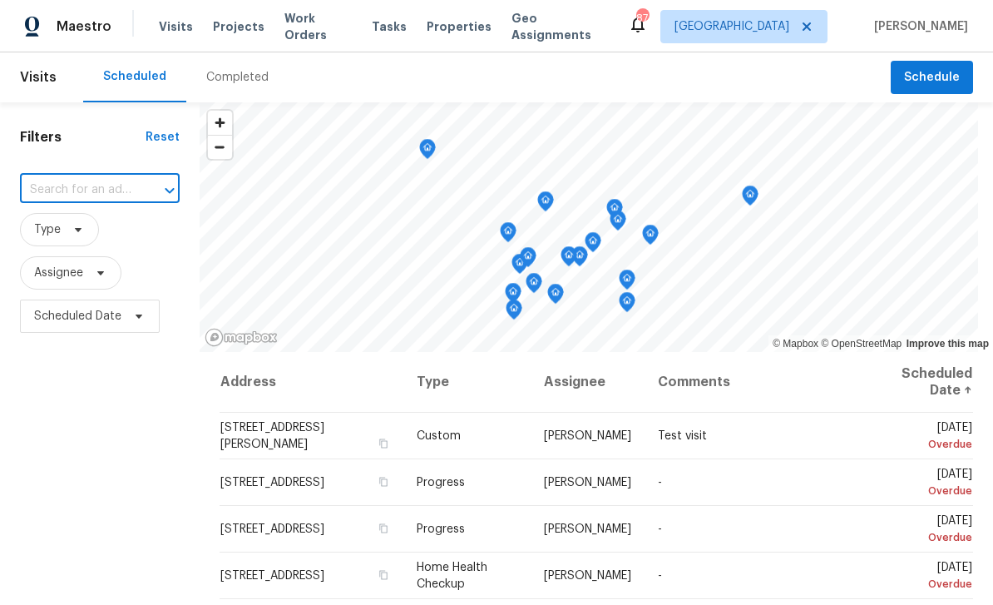
paste input "2784 Williamsburg Way, Decatur, GA 30034"
type input "2784 Williamsburg Way, Decatur, GA 30034"
click at [58, 232] on li "2784 Williamsburg Way, Decatur, GA 30034" at bounding box center [97, 228] width 157 height 27
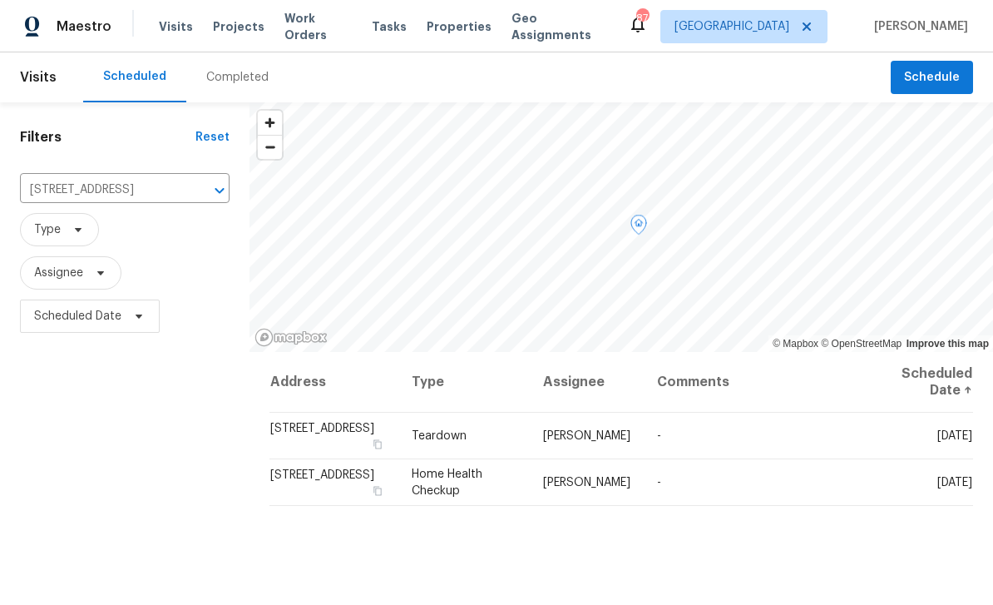
click at [0, 0] on icon at bounding box center [0, 0] width 0 height 0
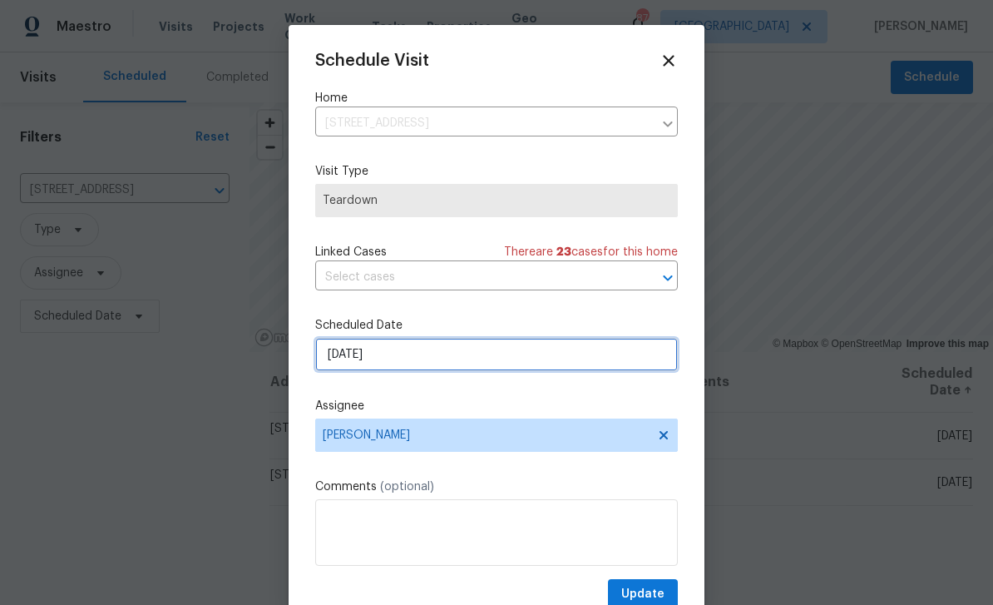
click at [622, 363] on input "[DATE]" at bounding box center [496, 354] width 363 height 33
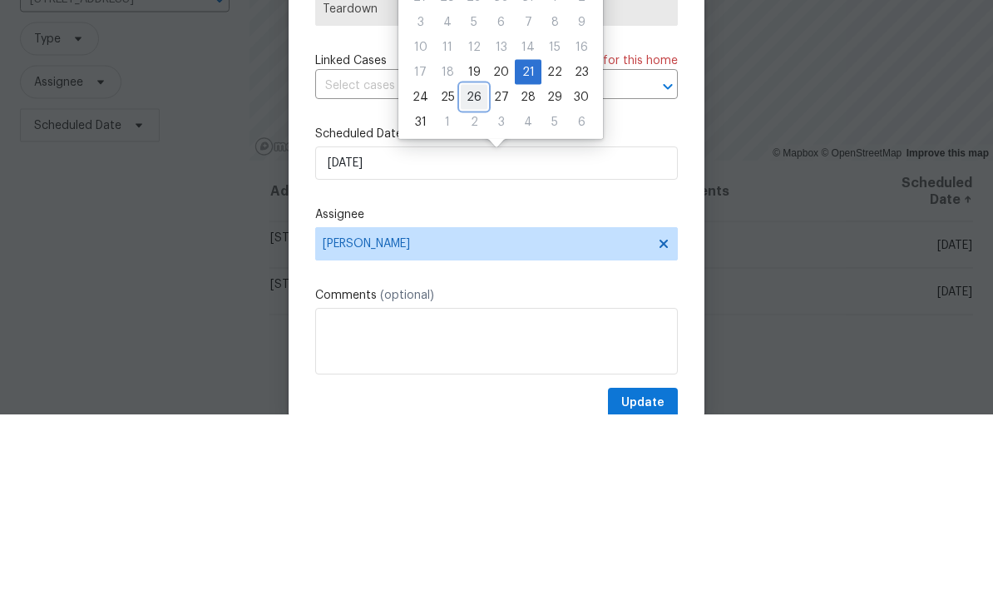
click at [468, 276] on div "26" at bounding box center [474, 287] width 27 height 23
type input "8/26/2025"
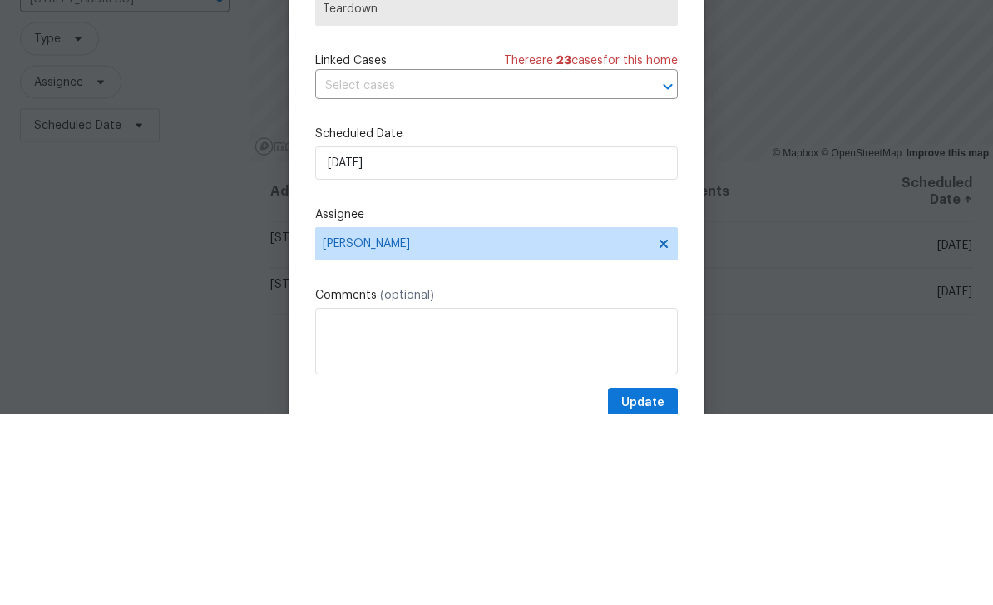
scroll to position [53, 0]
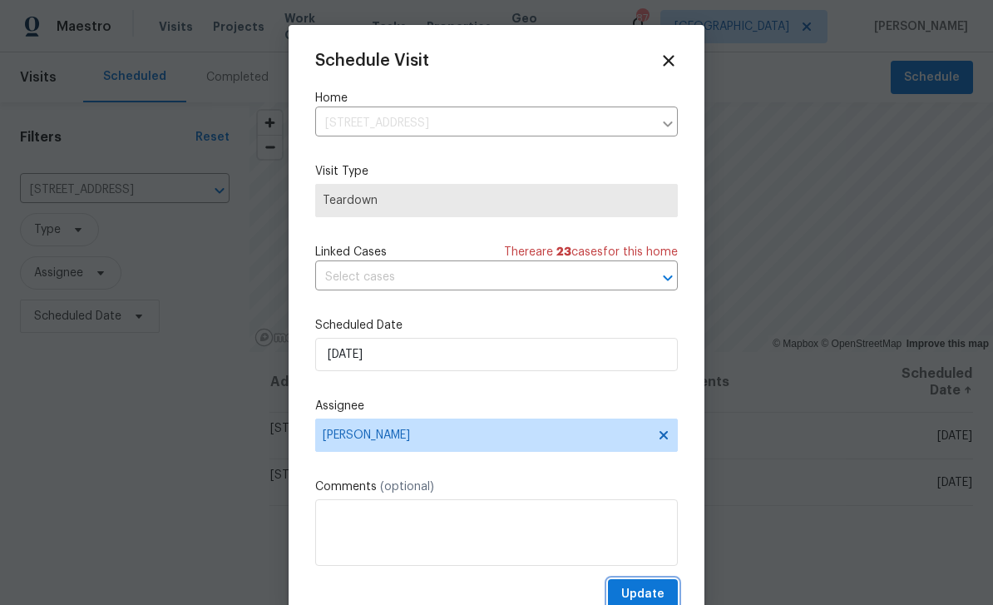
click at [652, 597] on span "Update" at bounding box center [643, 594] width 43 height 21
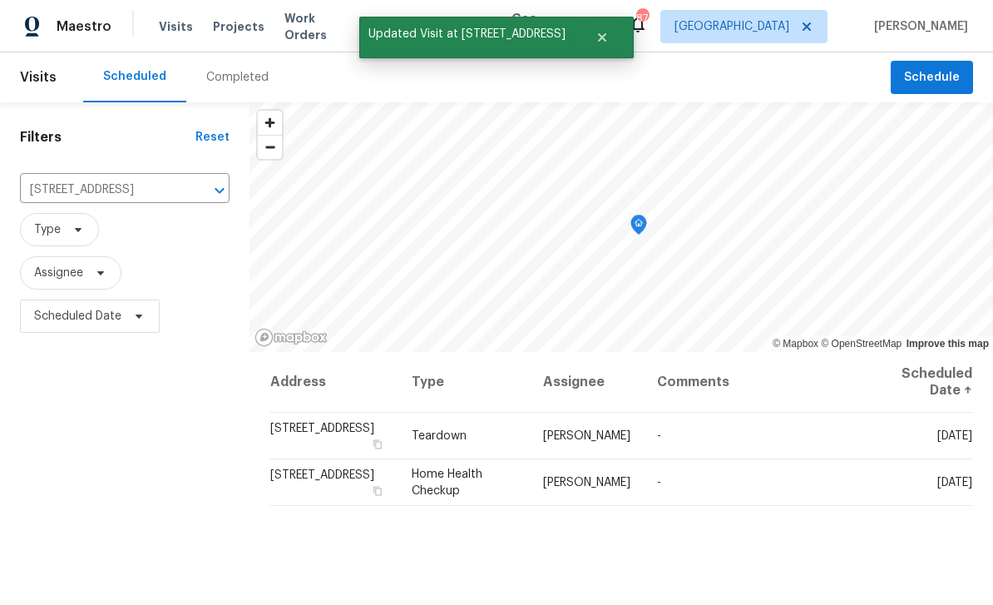
scroll to position [51, 0]
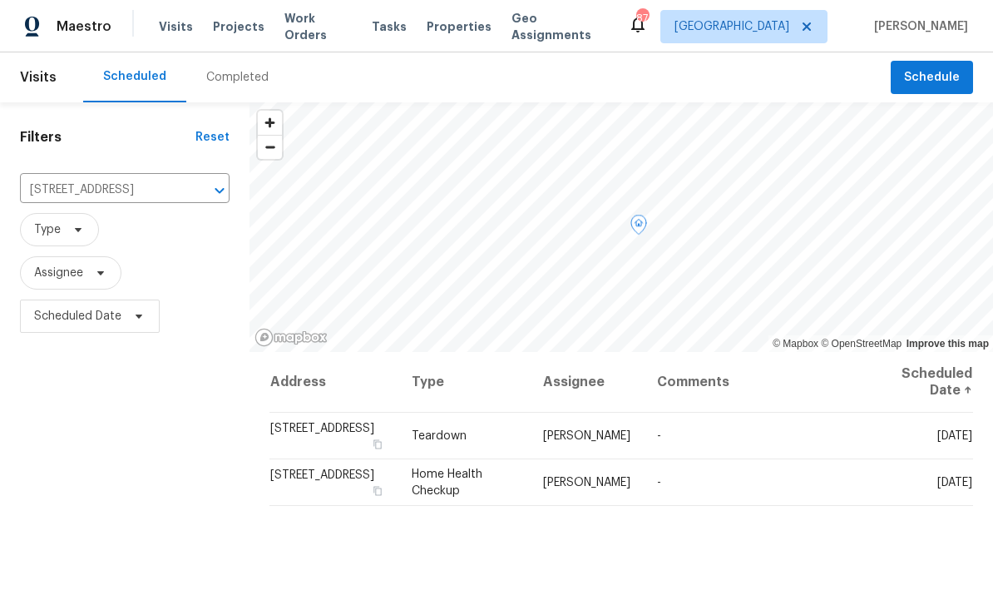
click at [0, 0] on icon at bounding box center [0, 0] width 0 height 0
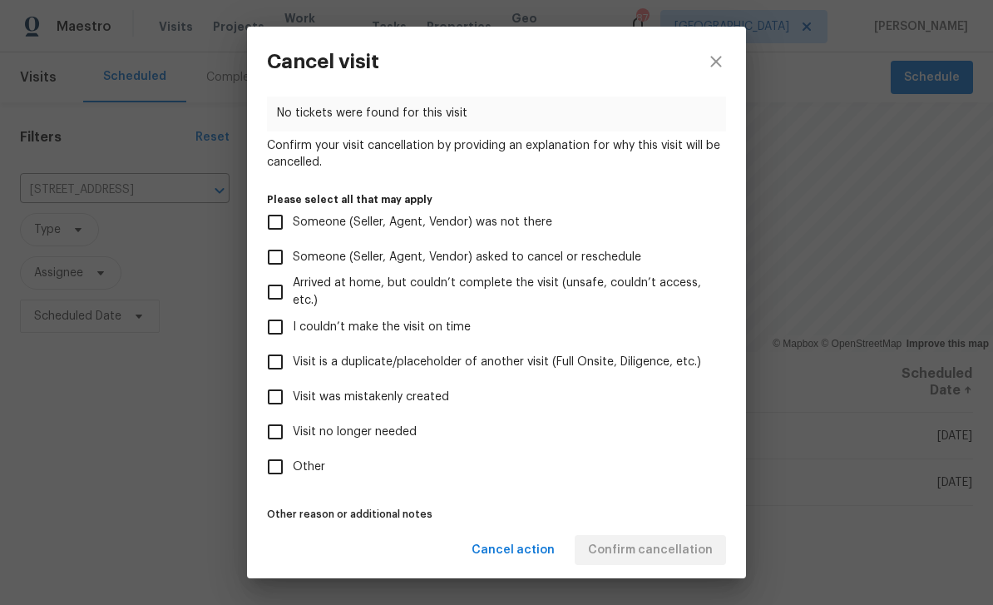
scroll to position [86, 0]
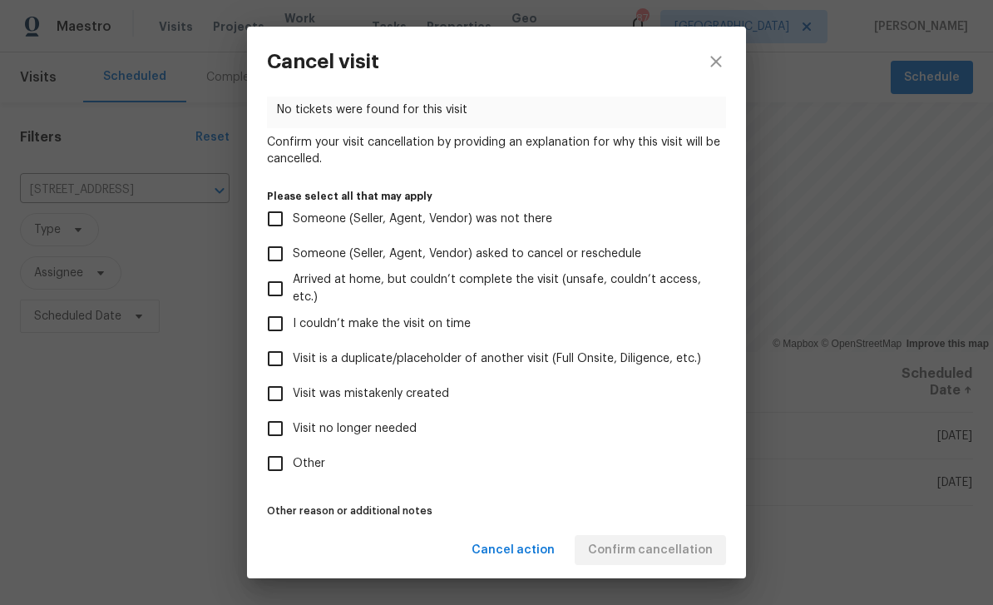
click at [417, 441] on label "Visit no longer needed" at bounding box center [485, 428] width 455 height 35
click at [293, 441] on input "Visit no longer needed" at bounding box center [275, 428] width 35 height 35
checkbox input "true"
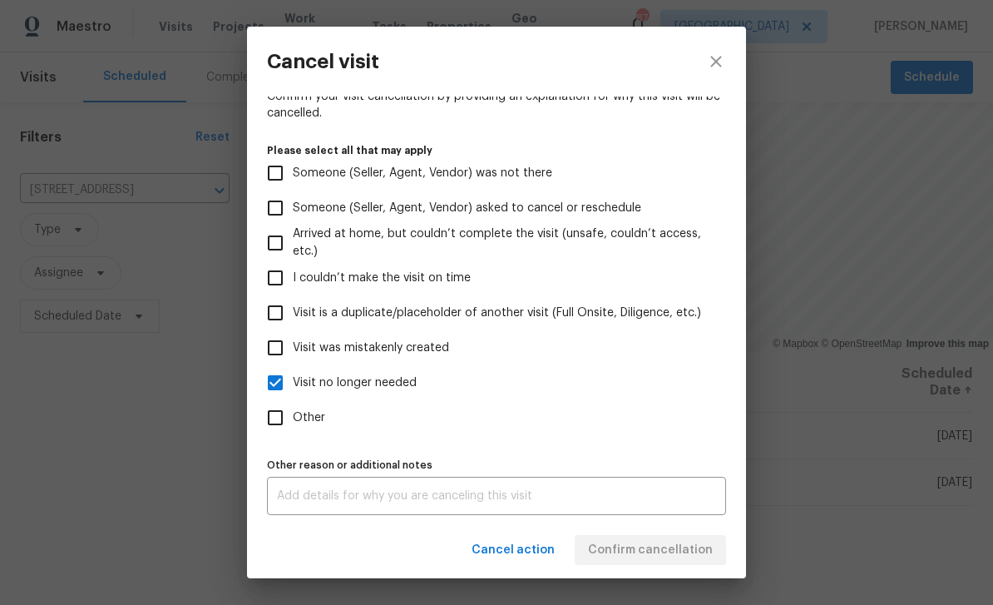
scroll to position [138, 0]
click at [610, 501] on textarea at bounding box center [496, 496] width 439 height 12
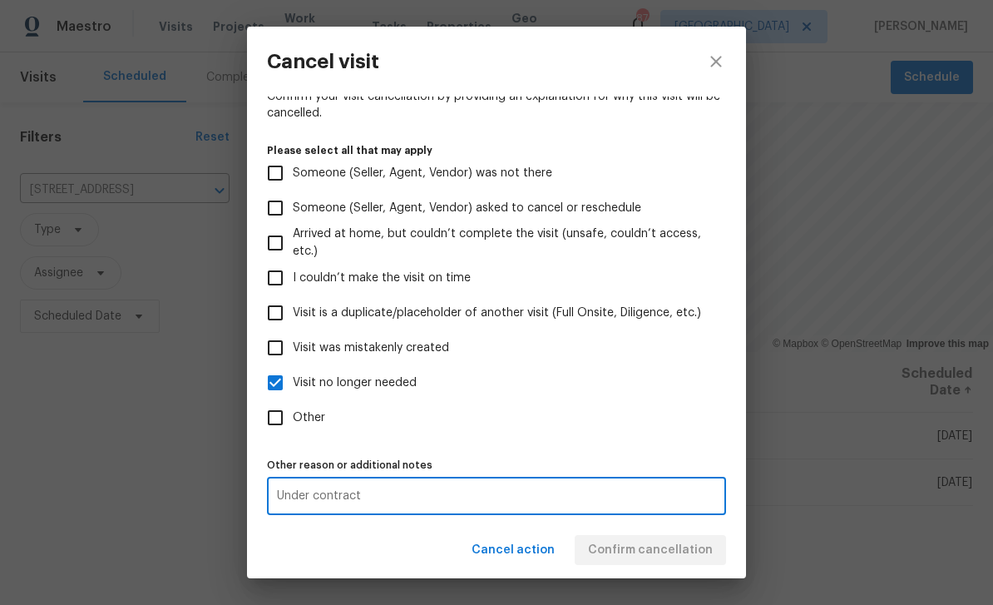
type textarea "Under contract"
click at [705, 557] on div "Cancel action Confirm cancellation" at bounding box center [496, 550] width 499 height 57
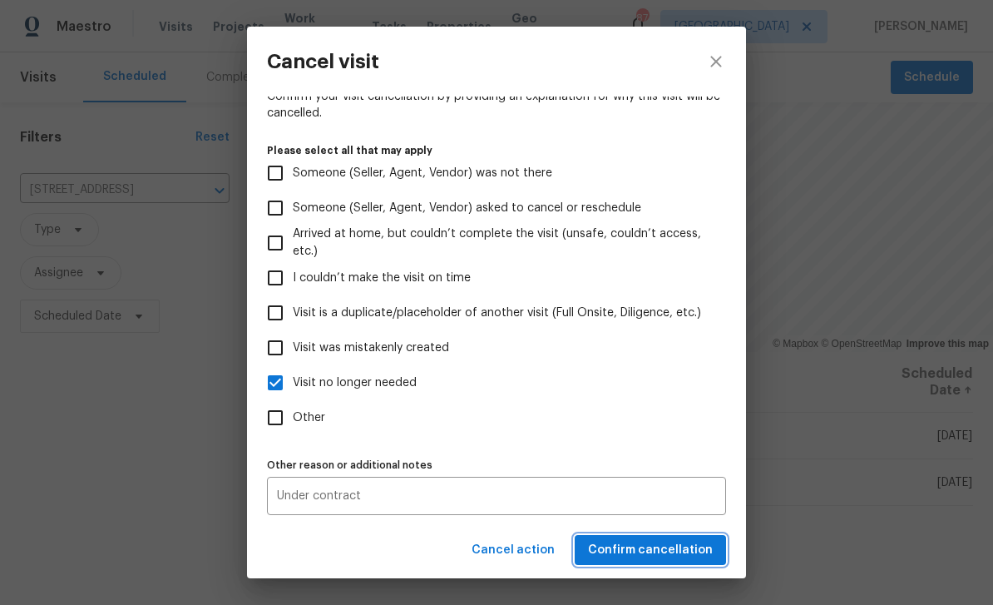
click at [701, 546] on span "Confirm cancellation" at bounding box center [650, 550] width 125 height 21
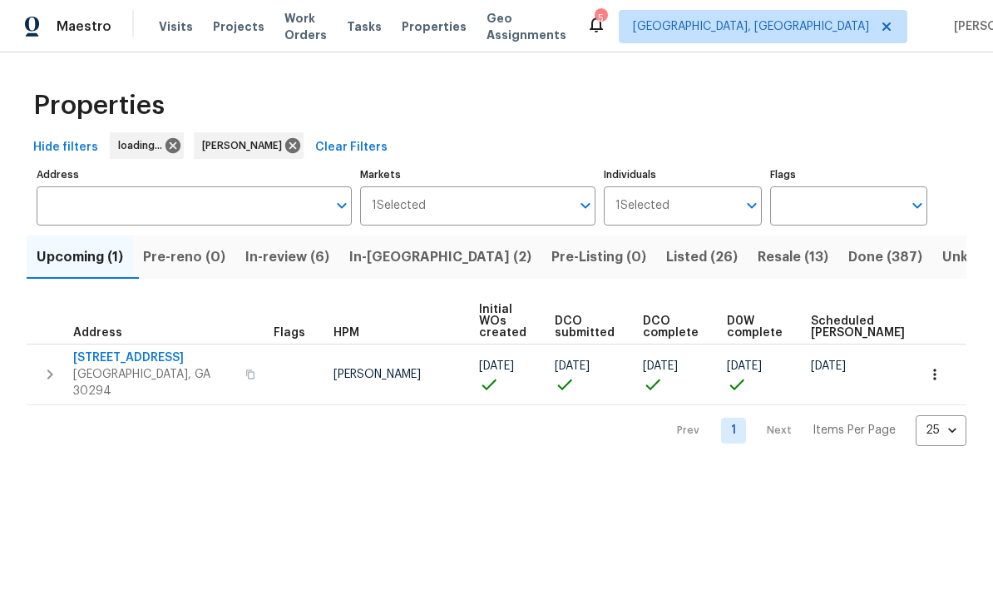
click at [327, 28] on span "Work Orders" at bounding box center [306, 26] width 42 height 33
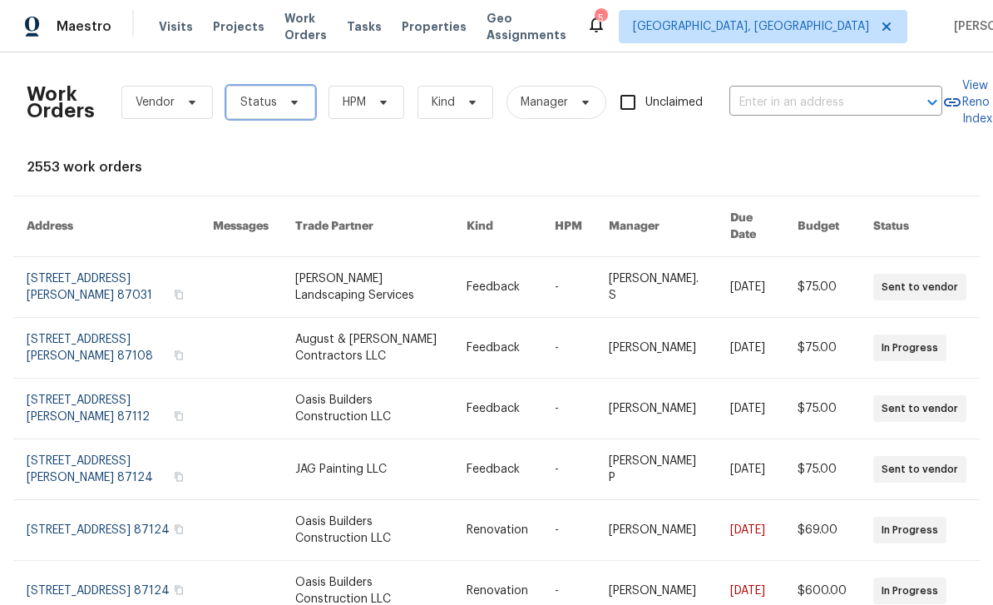
click at [284, 110] on span "Status" at bounding box center [270, 102] width 89 height 33
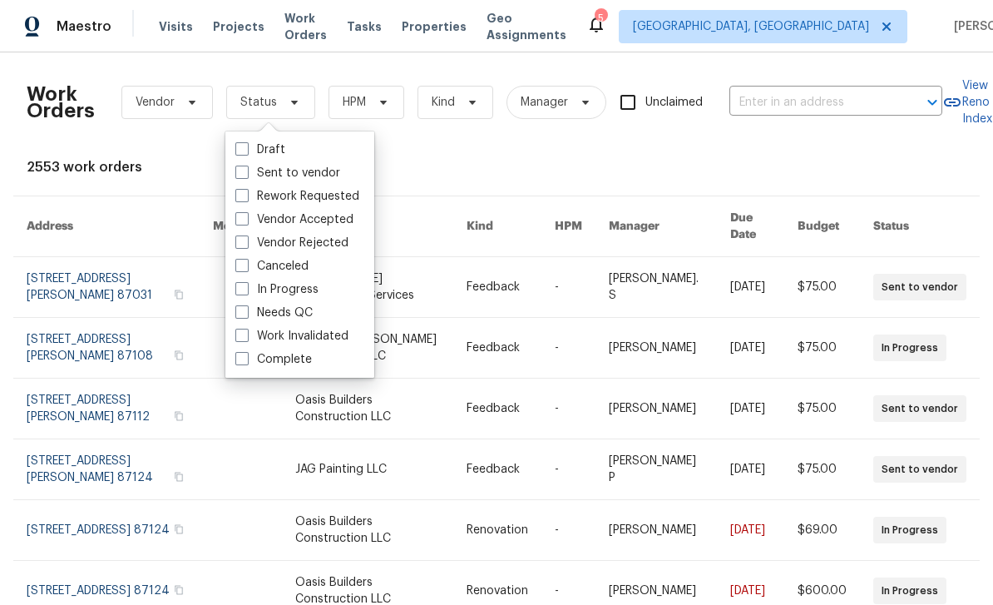
click at [310, 305] on label "Needs QC" at bounding box center [273, 313] width 77 height 17
click at [246, 305] on input "Needs QC" at bounding box center [240, 310] width 11 height 11
checkbox input "true"
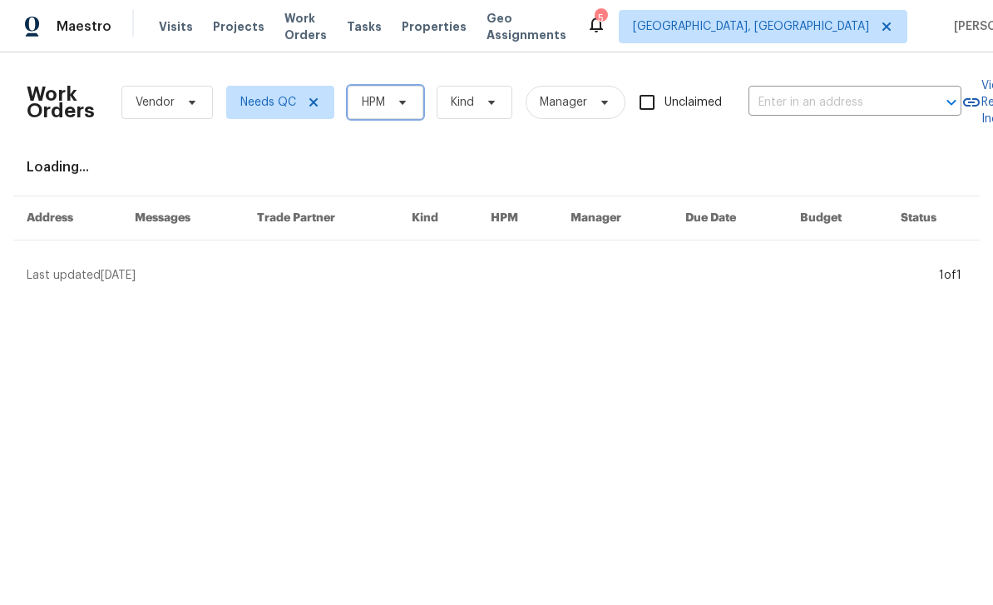
click at [411, 102] on span "HPM" at bounding box center [386, 102] width 76 height 33
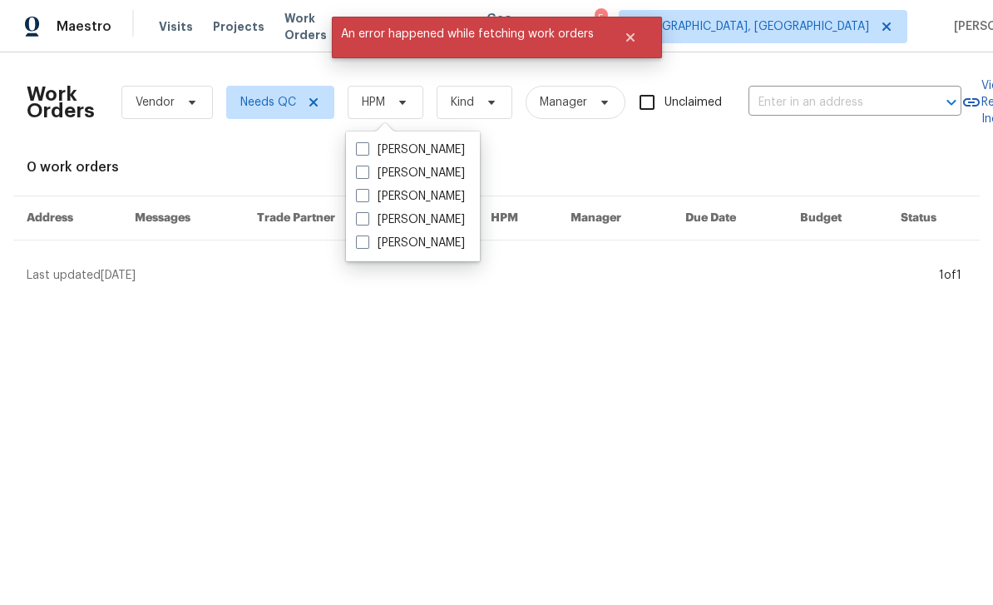
click at [763, 82] on div "Work Orders Vendor Needs QC HPM Kind Manager Unclaimed ​" at bounding box center [494, 102] width 935 height 73
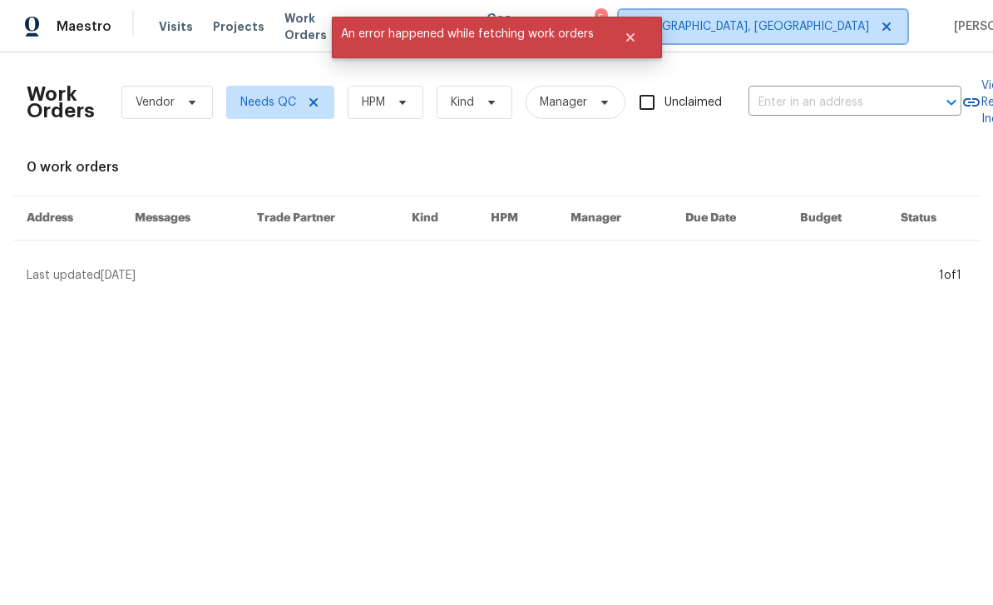
click at [794, 37] on span "[GEOGRAPHIC_DATA], [GEOGRAPHIC_DATA]" at bounding box center [763, 26] width 289 height 33
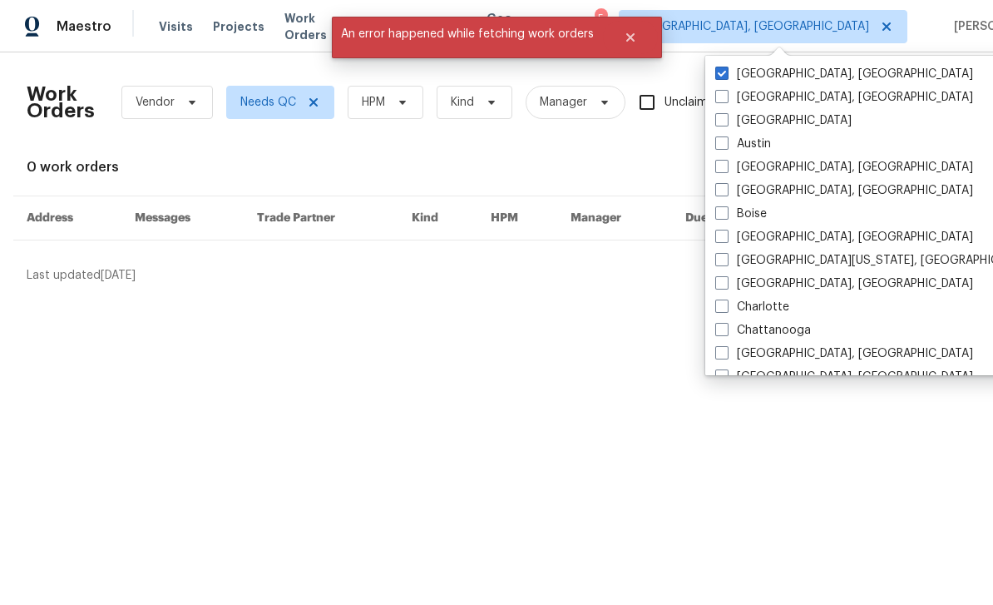
click at [725, 121] on span at bounding box center [722, 119] width 13 height 13
click at [725, 121] on input "[GEOGRAPHIC_DATA]" at bounding box center [721, 117] width 11 height 11
checkbox input "true"
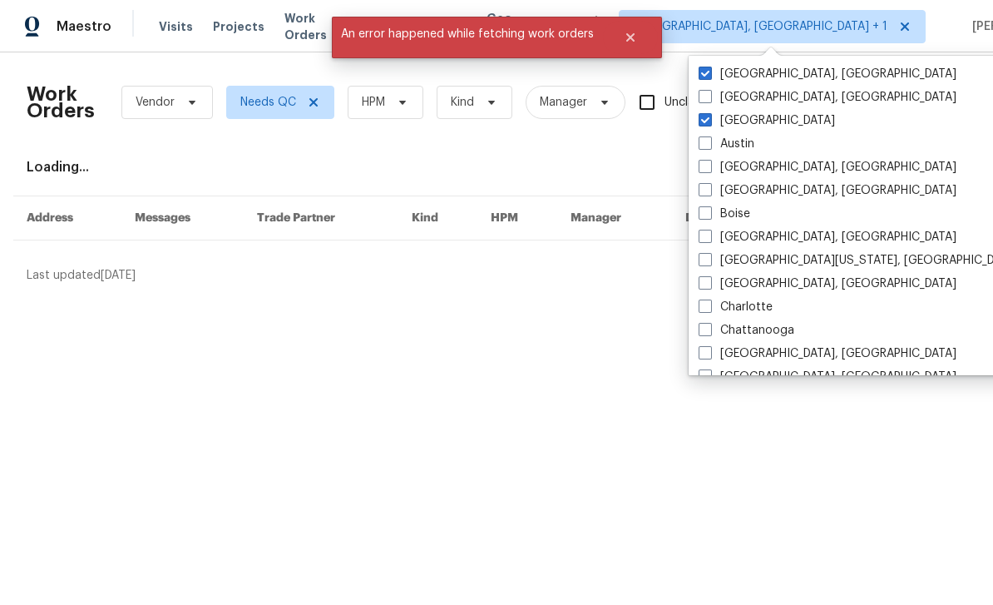
click at [722, 78] on label "[GEOGRAPHIC_DATA], [GEOGRAPHIC_DATA]" at bounding box center [828, 74] width 258 height 17
click at [710, 77] on input "[GEOGRAPHIC_DATA], [GEOGRAPHIC_DATA]" at bounding box center [704, 71] width 11 height 11
checkbox input "false"
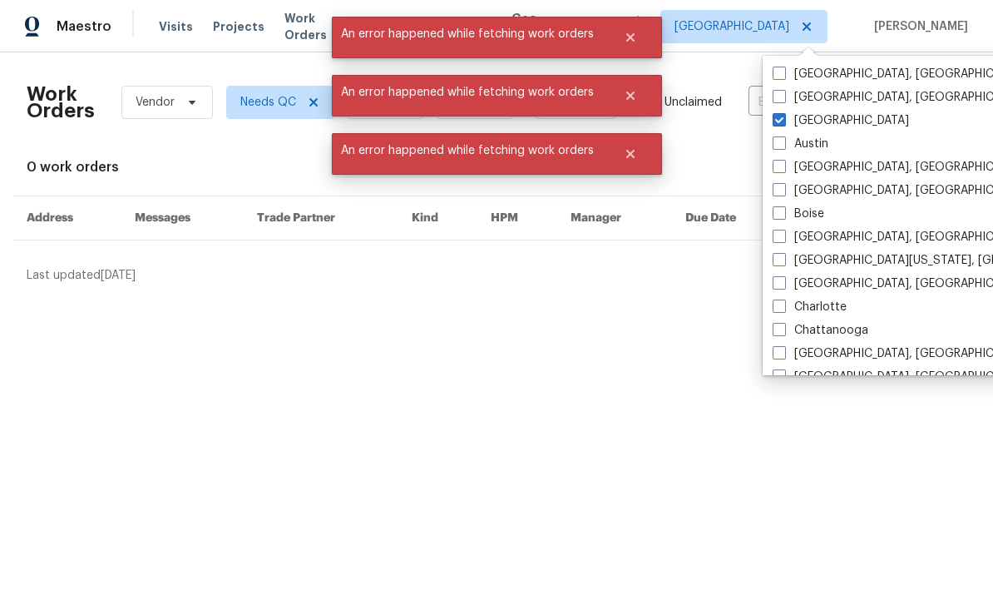
click at [690, 176] on div "Work Orders Vendor Needs QC HPM Kind Manager Unclaimed ​ View Reno Index 0 work…" at bounding box center [497, 175] width 940 height 218
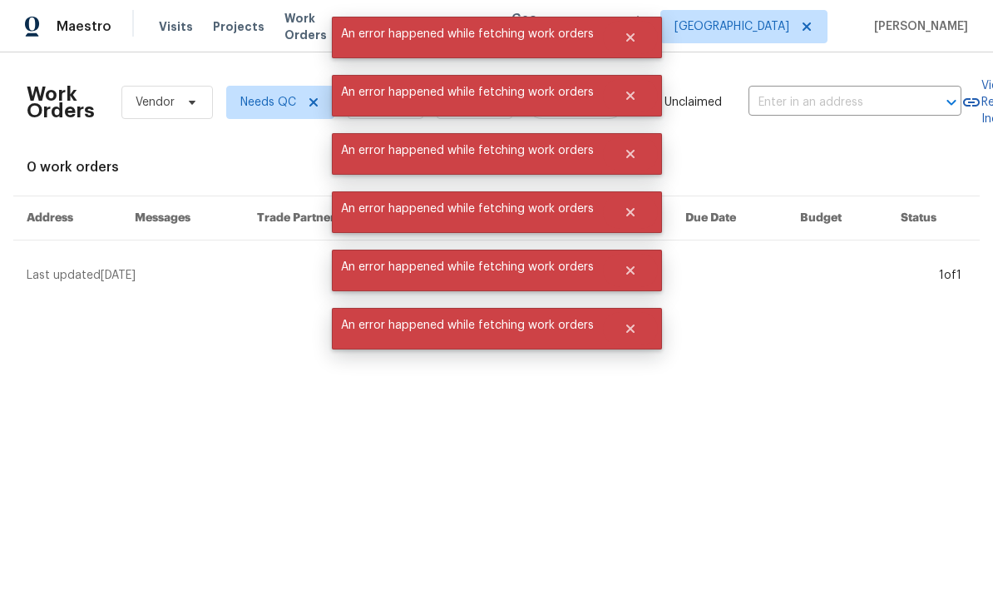
click at [742, 297] on html "Maestro Visits Projects Work Orders Tasks Properties Geo Assignments [GEOGRAPHI…" at bounding box center [496, 148] width 993 height 297
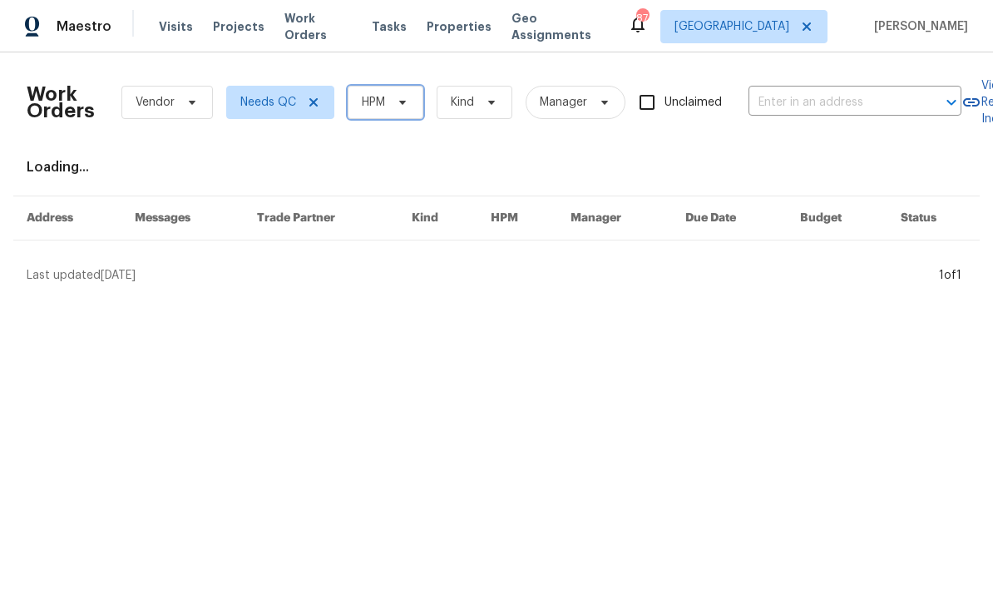
click at [399, 100] on icon at bounding box center [402, 102] width 13 height 13
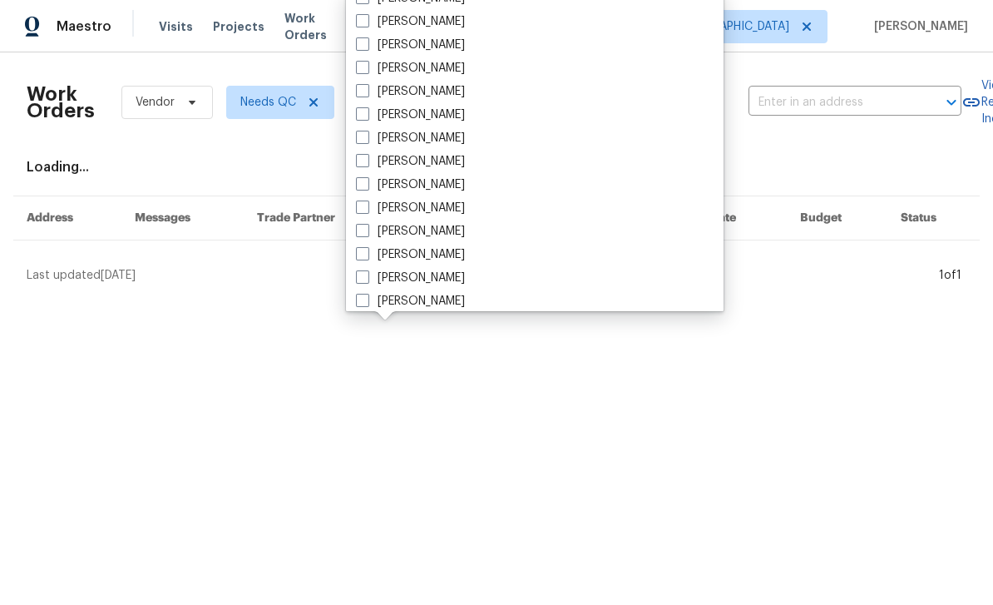
scroll to position [522, 0]
click at [441, 251] on label "[PERSON_NAME]" at bounding box center [410, 256] width 109 height 17
click at [367, 251] on input "[PERSON_NAME]" at bounding box center [361, 253] width 11 height 11
checkbox input "true"
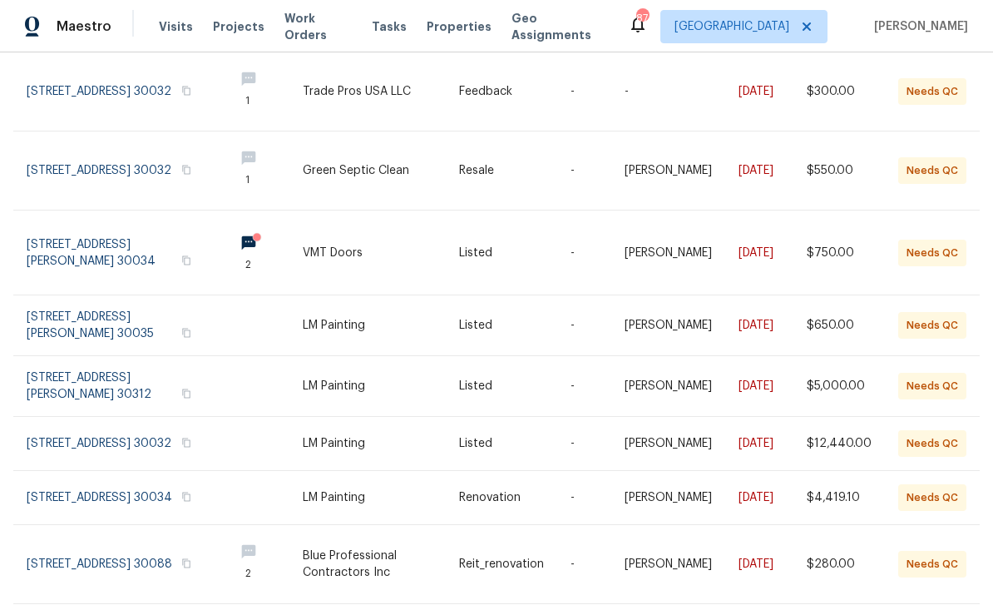
scroll to position [265, 0]
click at [62, 306] on link at bounding box center [124, 326] width 194 height 60
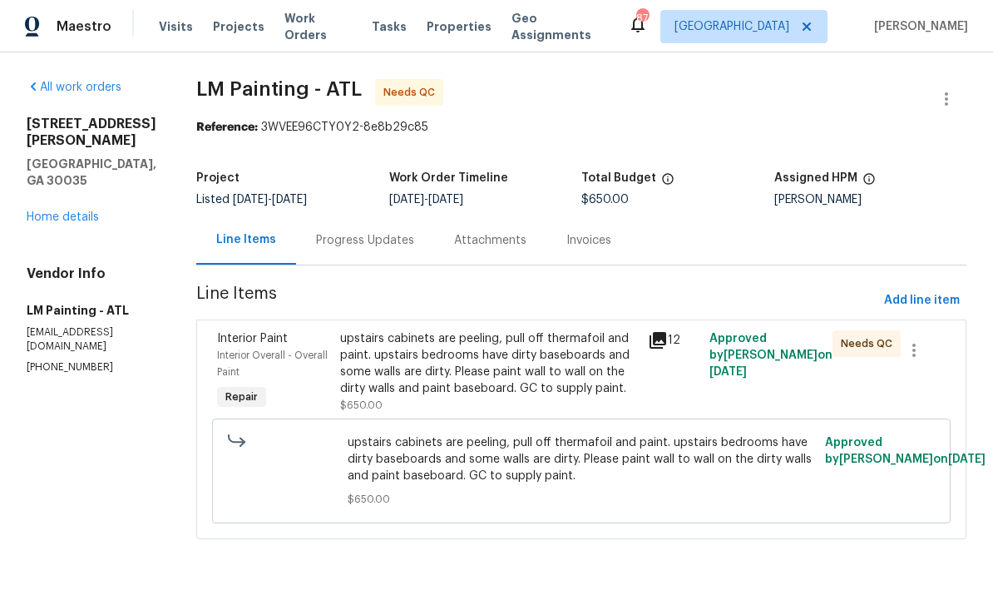
click at [666, 339] on icon at bounding box center [658, 340] width 17 height 17
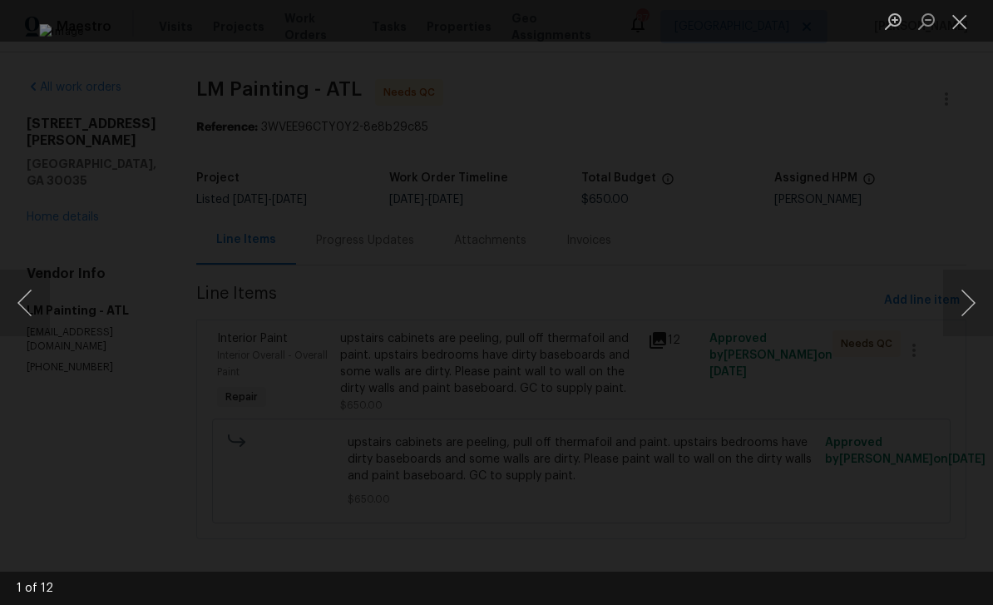
click at [966, 308] on button "Next image" at bounding box center [968, 303] width 50 height 67
click at [971, 301] on button "Next image" at bounding box center [968, 303] width 50 height 67
click at [972, 302] on button "Next image" at bounding box center [968, 303] width 50 height 67
click at [973, 302] on button "Next image" at bounding box center [968, 303] width 50 height 67
click at [975, 302] on button "Next image" at bounding box center [968, 303] width 50 height 67
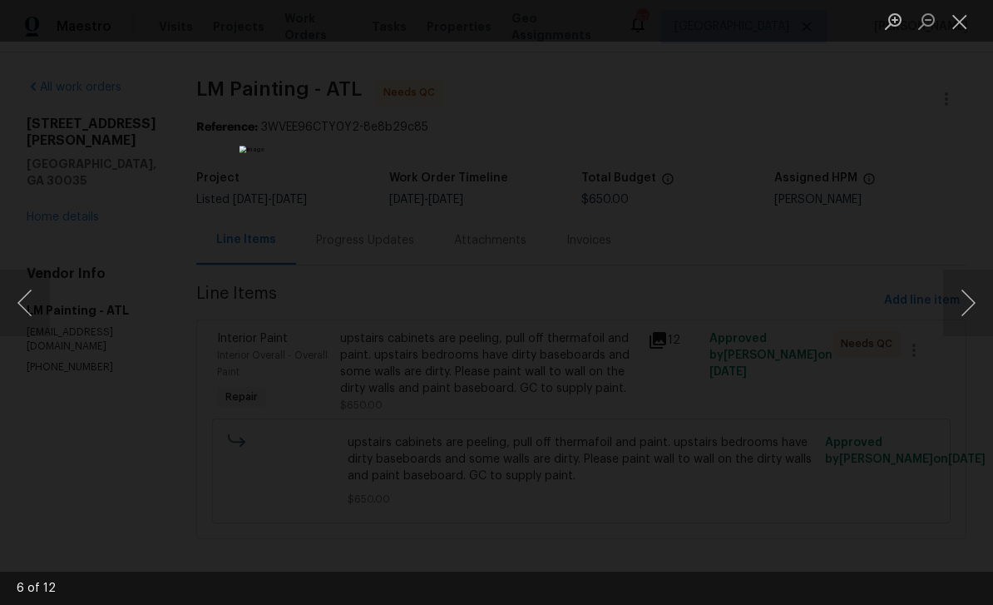
click at [974, 304] on button "Next image" at bounding box center [968, 303] width 50 height 67
click at [968, 305] on button "Next image" at bounding box center [968, 303] width 50 height 67
click at [969, 303] on button "Next image" at bounding box center [968, 303] width 50 height 67
click at [968, 300] on button "Next image" at bounding box center [968, 303] width 50 height 67
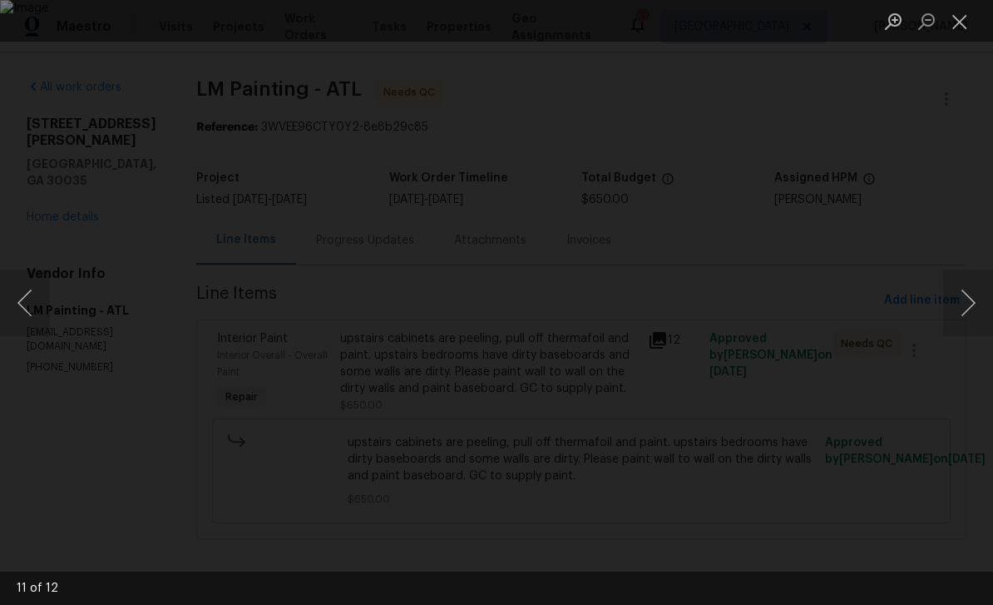
click at [965, 300] on button "Next image" at bounding box center [968, 303] width 50 height 67
click at [967, 315] on button "Next image" at bounding box center [968, 303] width 50 height 67
click at [968, 312] on button "Next image" at bounding box center [968, 303] width 50 height 67
click at [971, 313] on button "Next image" at bounding box center [968, 303] width 50 height 67
click at [971, 312] on button "Next image" at bounding box center [968, 303] width 50 height 67
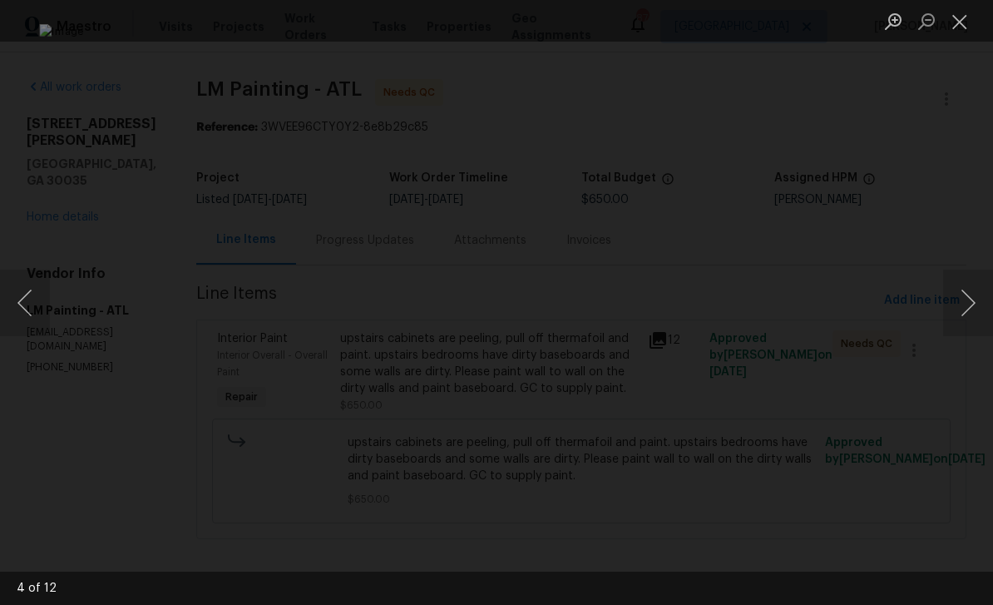
click at [966, 12] on button "Close lightbox" at bounding box center [959, 21] width 33 height 29
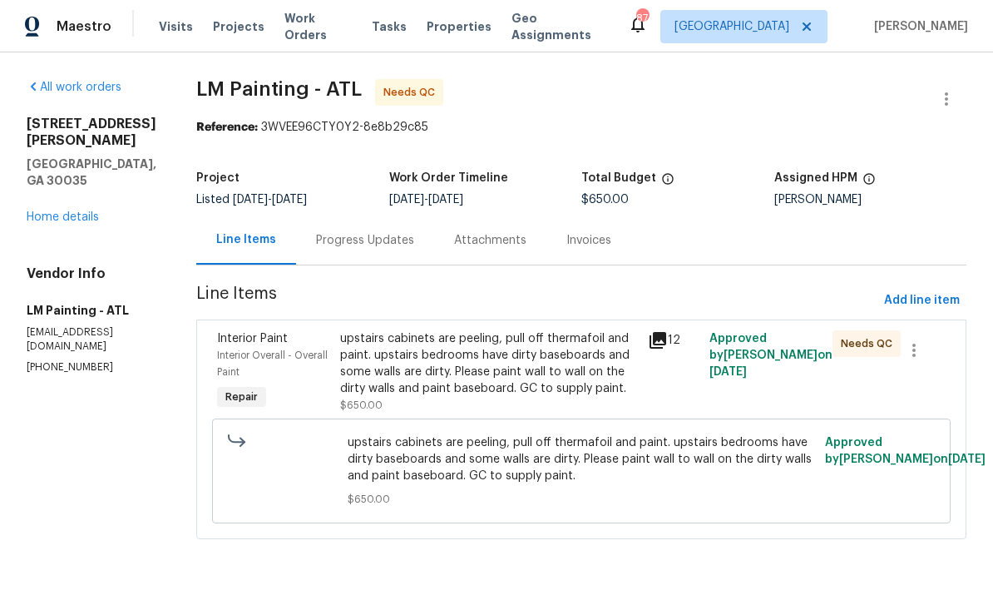
click at [414, 240] on div "Progress Updates" at bounding box center [365, 240] width 98 height 17
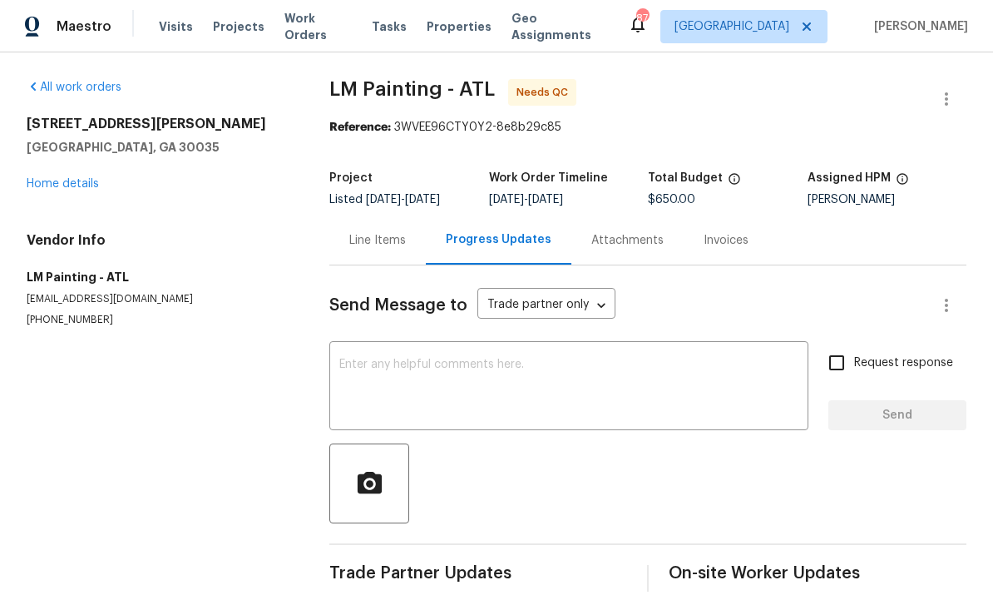
scroll to position [14, 0]
